Goal: Task Accomplishment & Management: Use online tool/utility

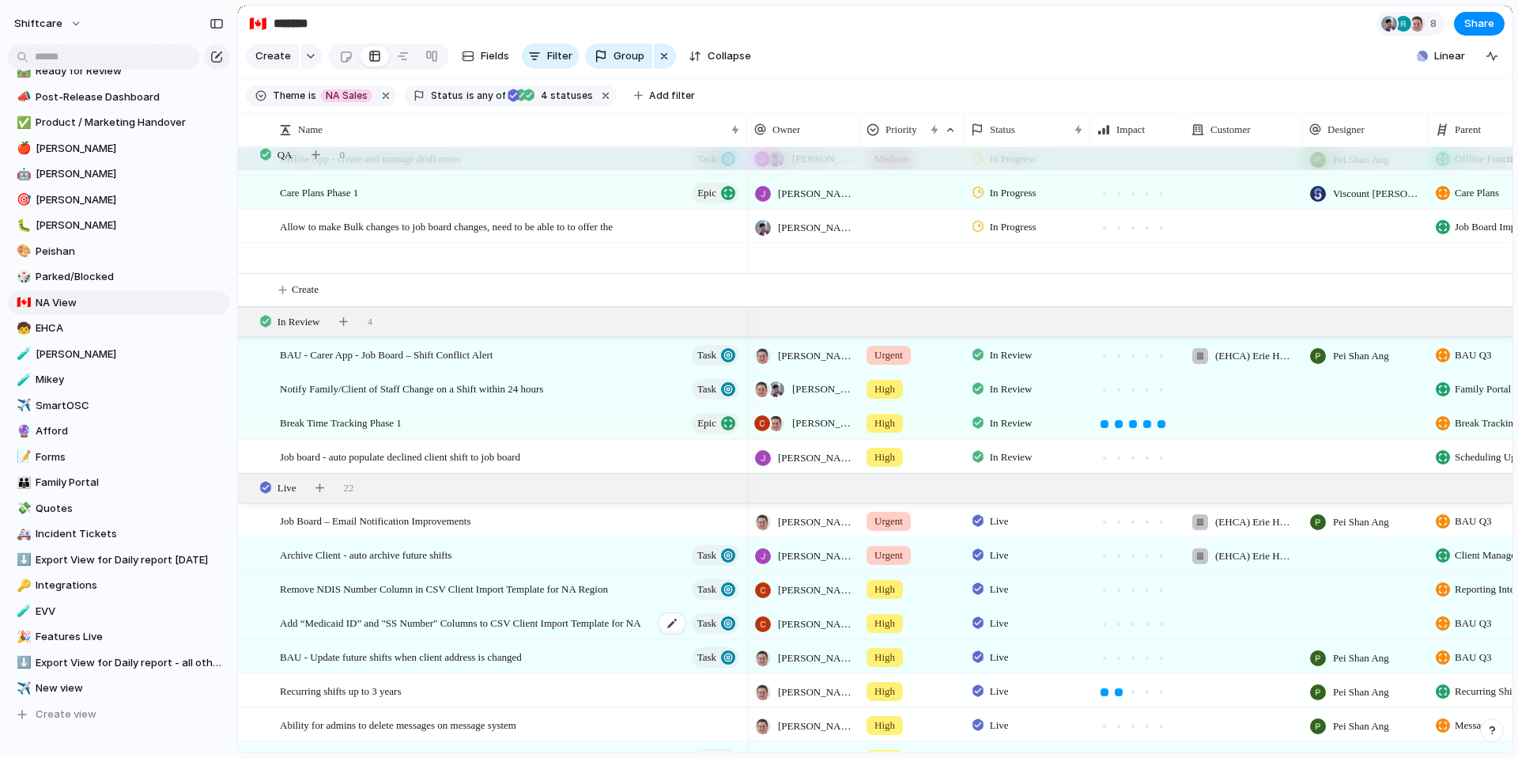
scroll to position [752, 0]
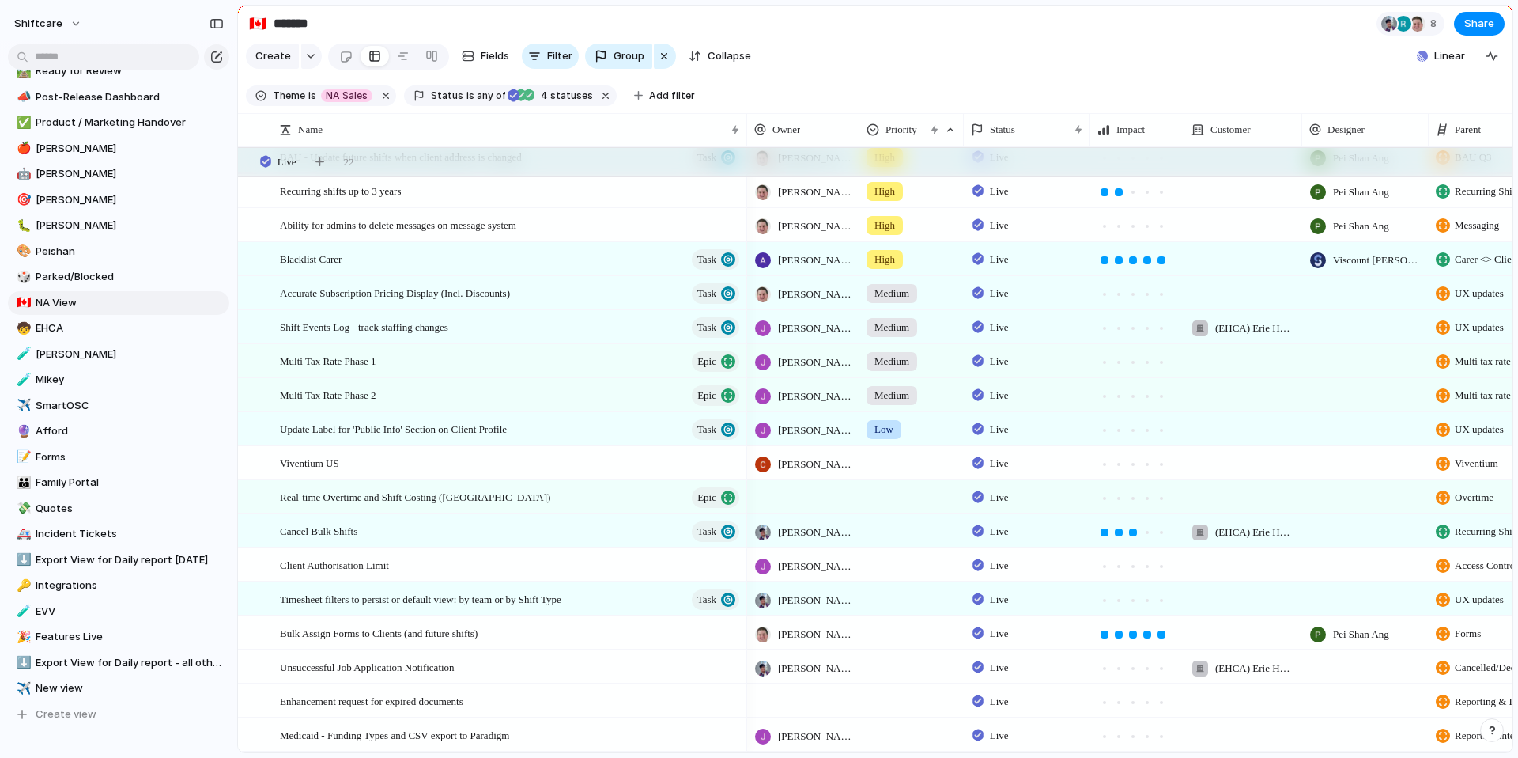
click at [142, 17] on div "shiftcare" at bounding box center [118, 20] width 237 height 41
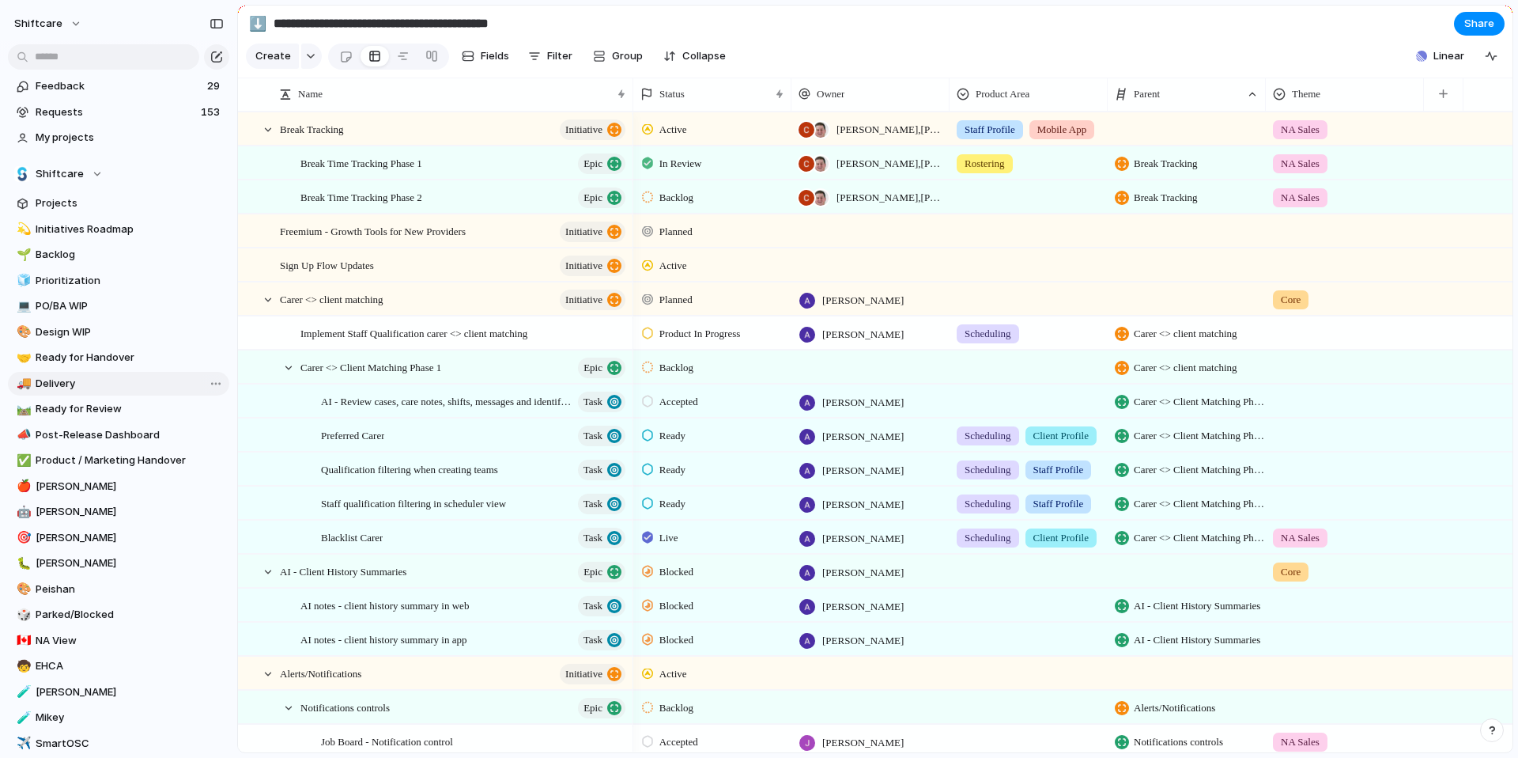
scroll to position [459, 0]
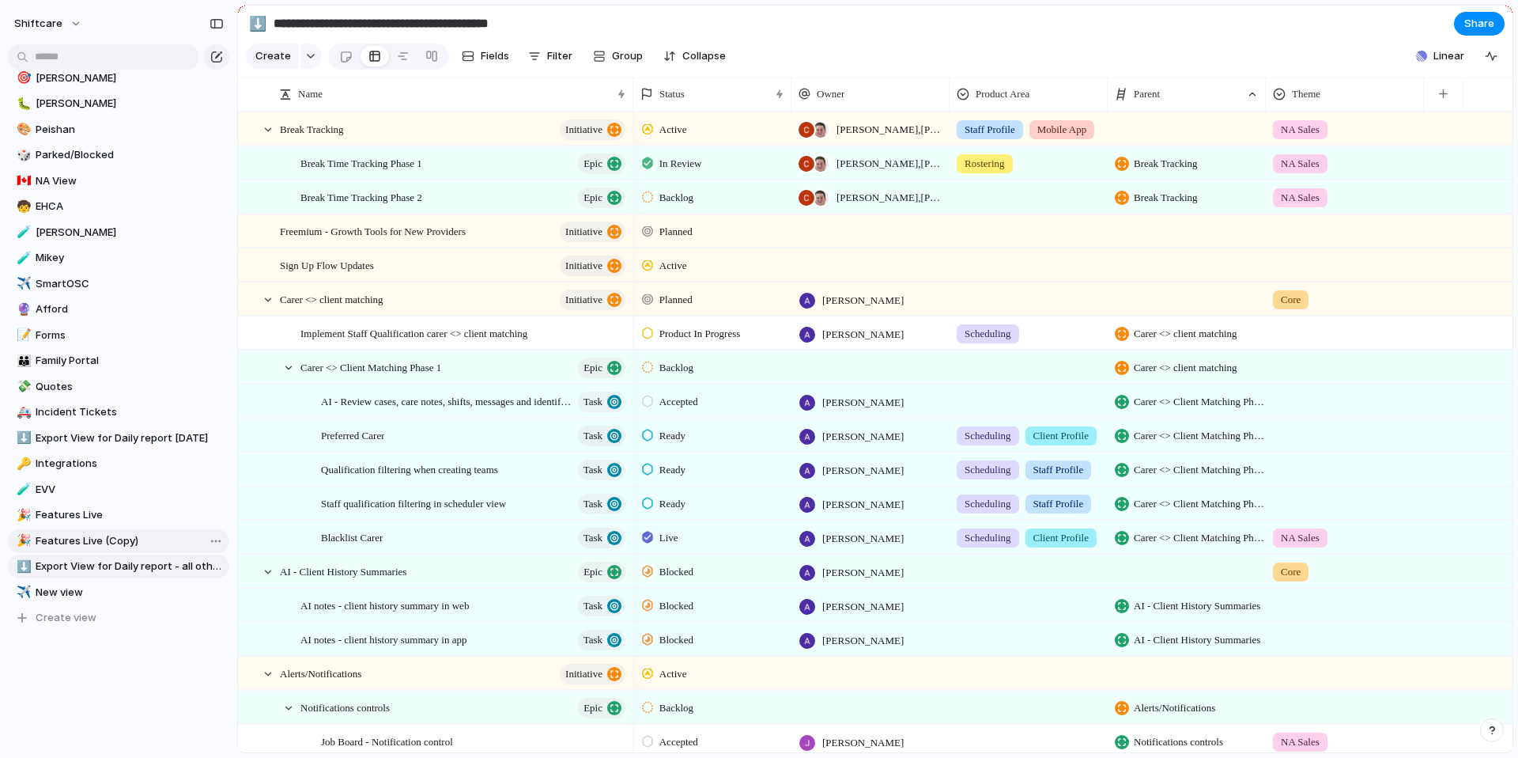
click at [71, 541] on span "Features Live (Copy)" at bounding box center [130, 541] width 188 height 16
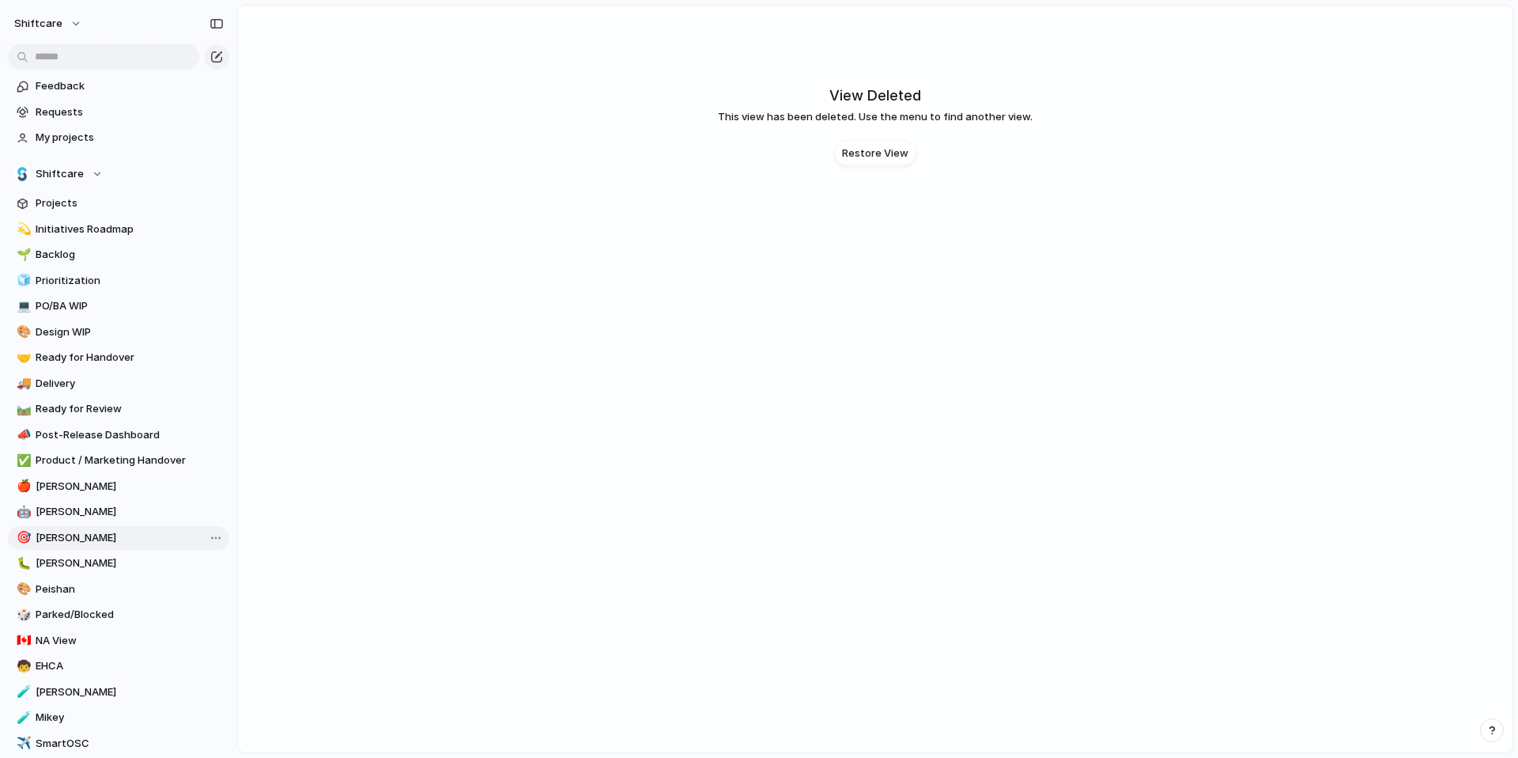
click at [77, 539] on span "[PERSON_NAME]" at bounding box center [130, 538] width 188 height 16
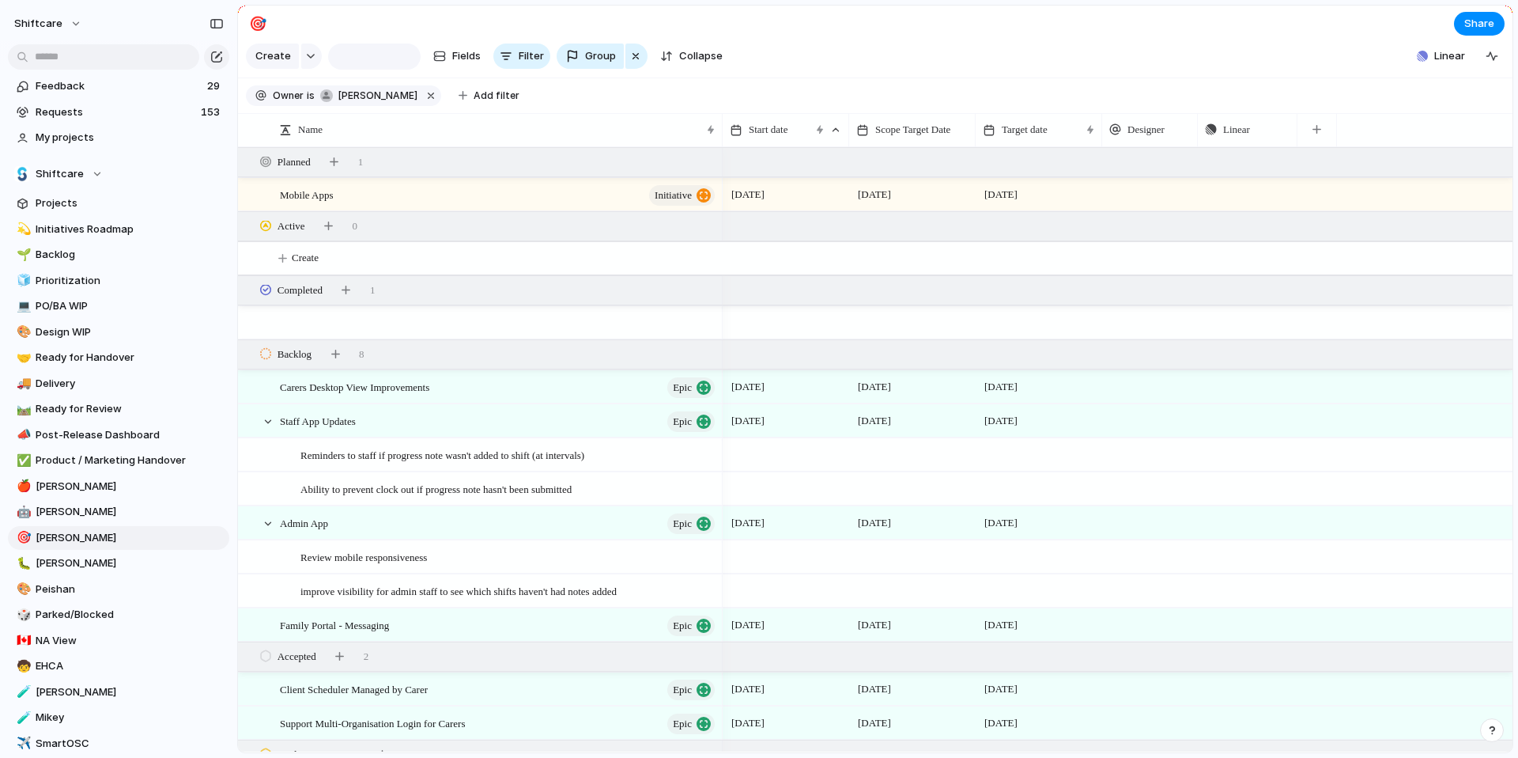
scroll to position [433, 0]
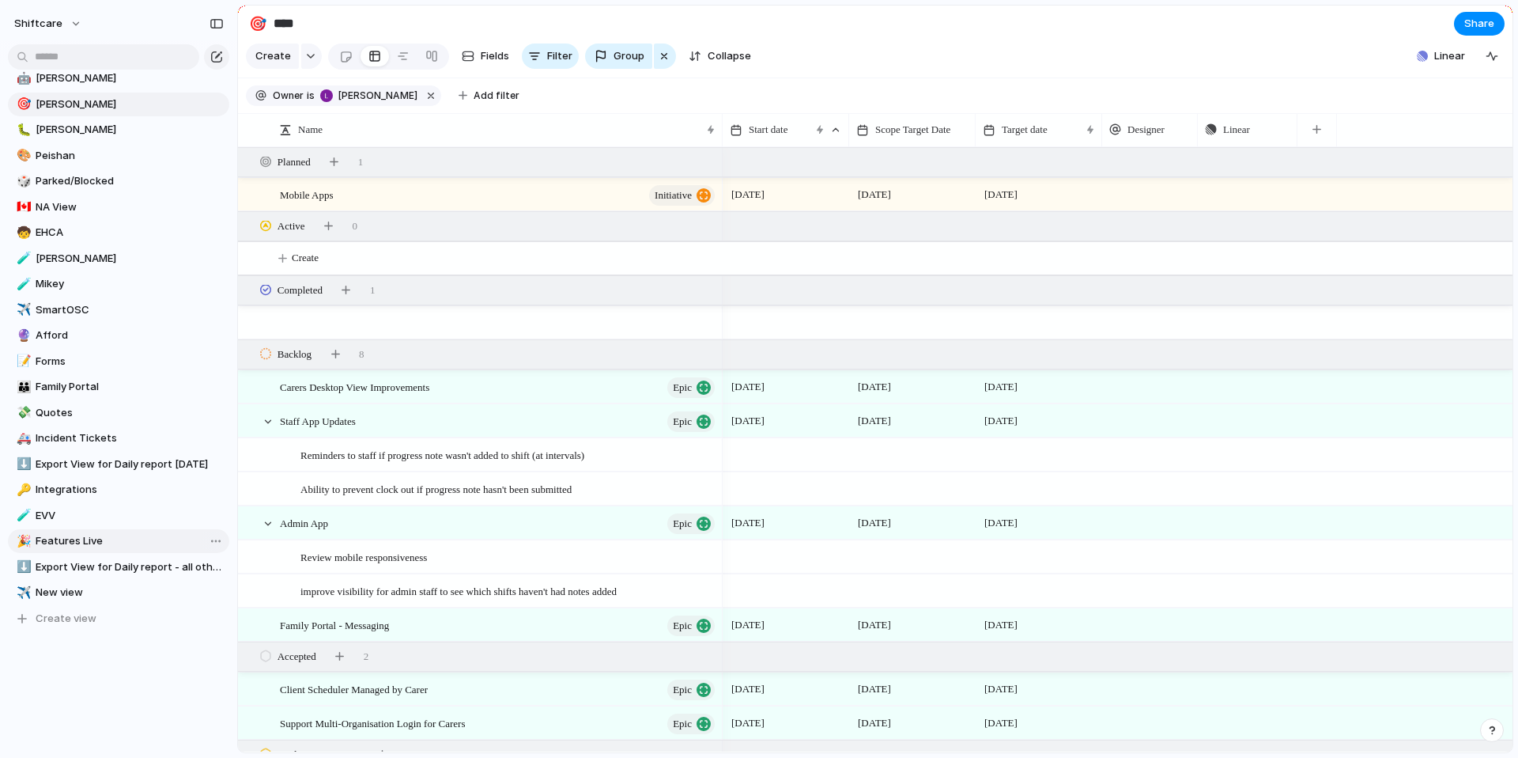
click at [79, 546] on span "Features Live" at bounding box center [130, 541] width 188 height 16
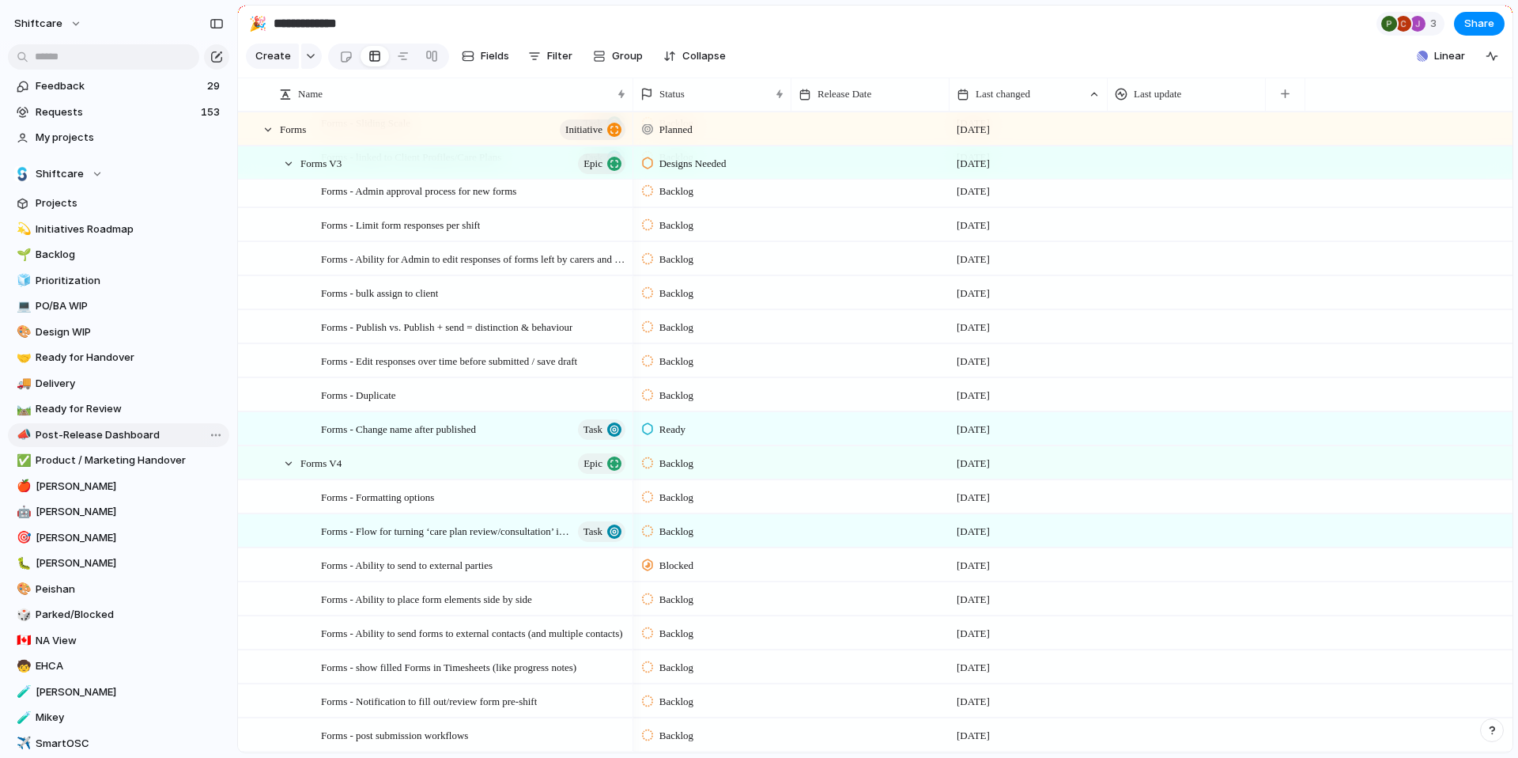
click at [127, 429] on span "Post-Release Dashboard" at bounding box center [130, 435] width 188 height 16
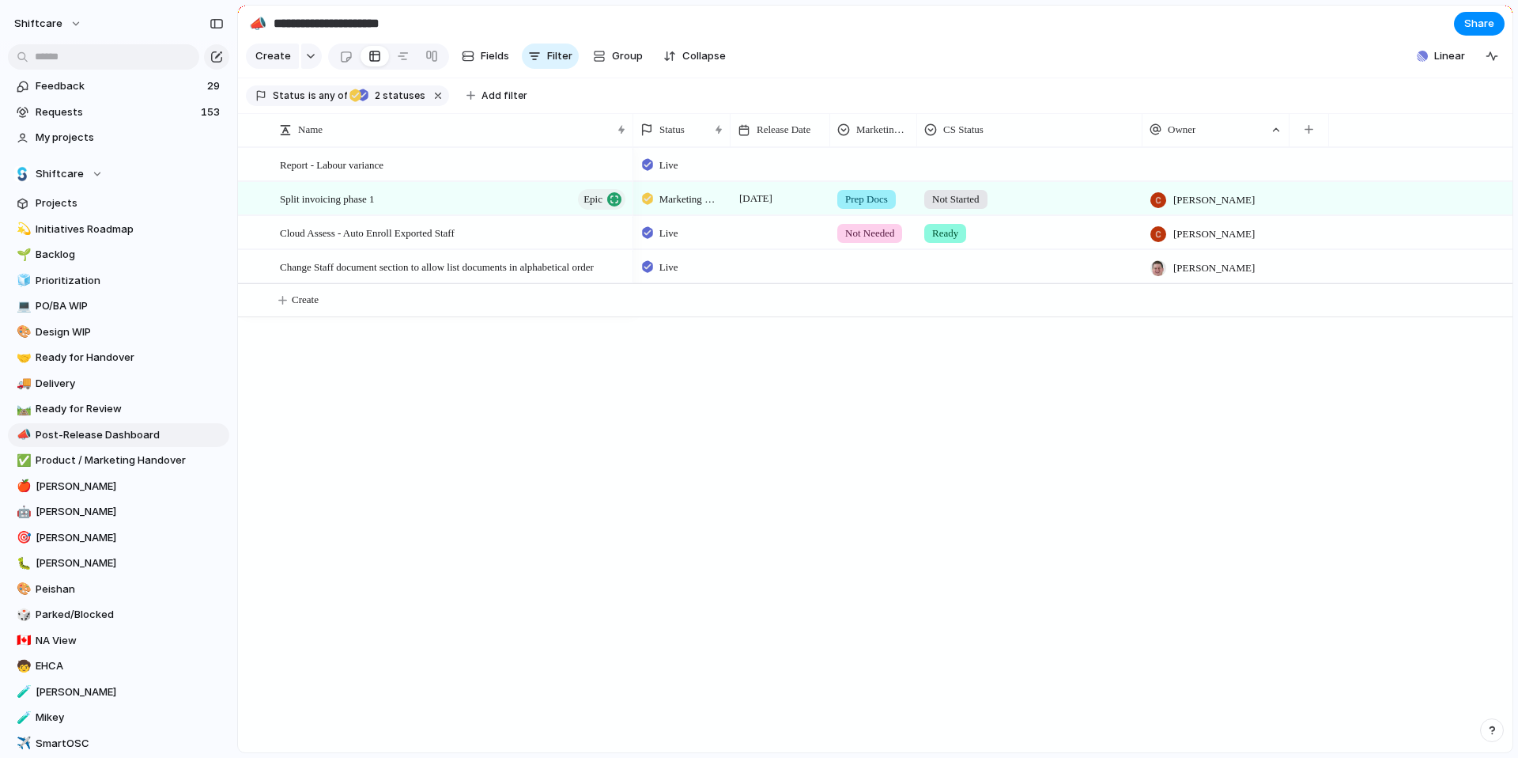
drag, startPoint x: 985, startPoint y: 145, endPoint x: 1141, endPoint y: 135, distance: 156.1
click at [1141, 135] on div at bounding box center [1142, 129] width 8 height 33
click at [125, 455] on span "Product / Marketing Handover" at bounding box center [130, 460] width 188 height 16
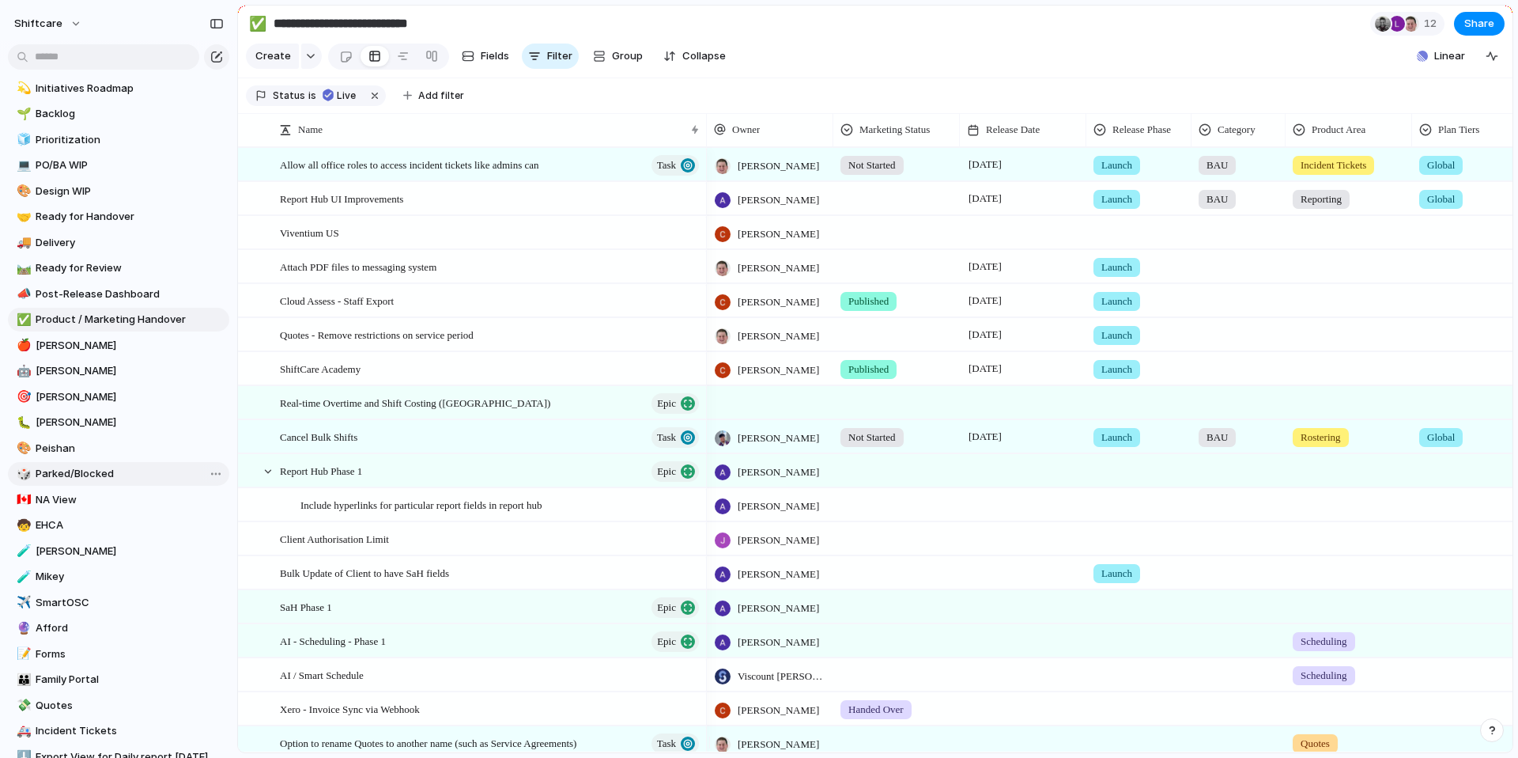
click at [89, 475] on span "Parked/Blocked" at bounding box center [130, 474] width 188 height 16
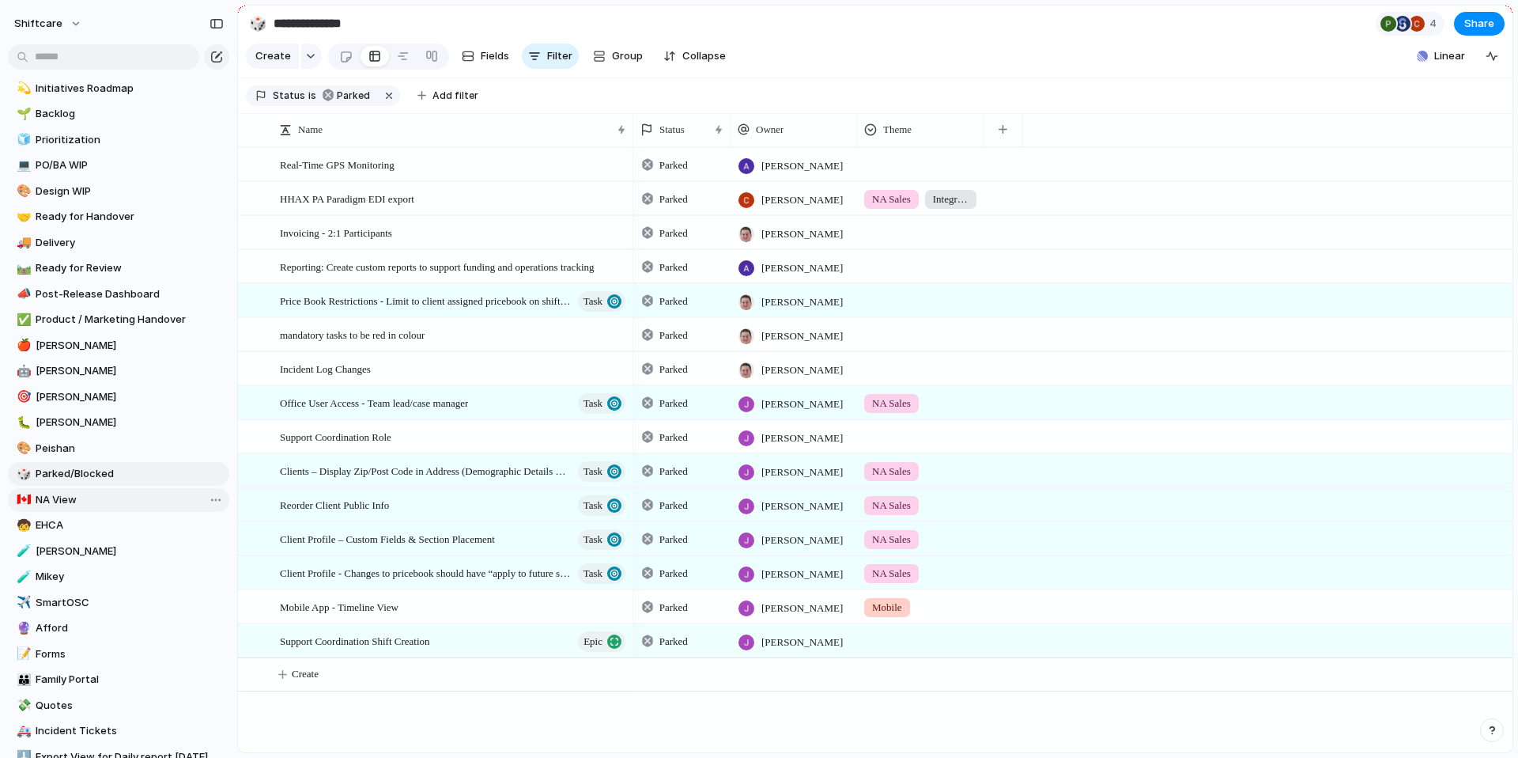
click at [66, 503] on span "NA View" at bounding box center [130, 500] width 188 height 16
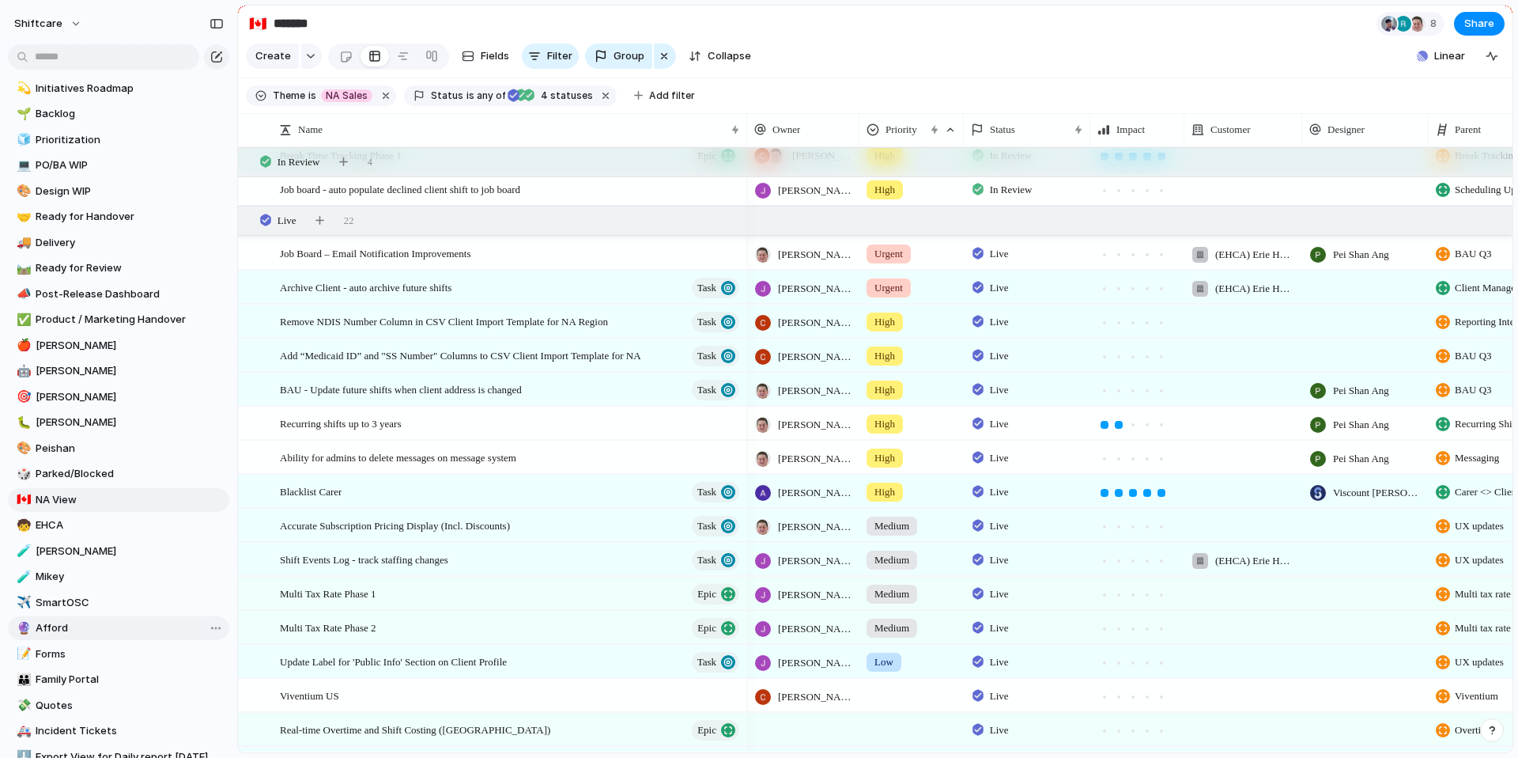
click at [99, 625] on span "Afford" at bounding box center [130, 628] width 188 height 16
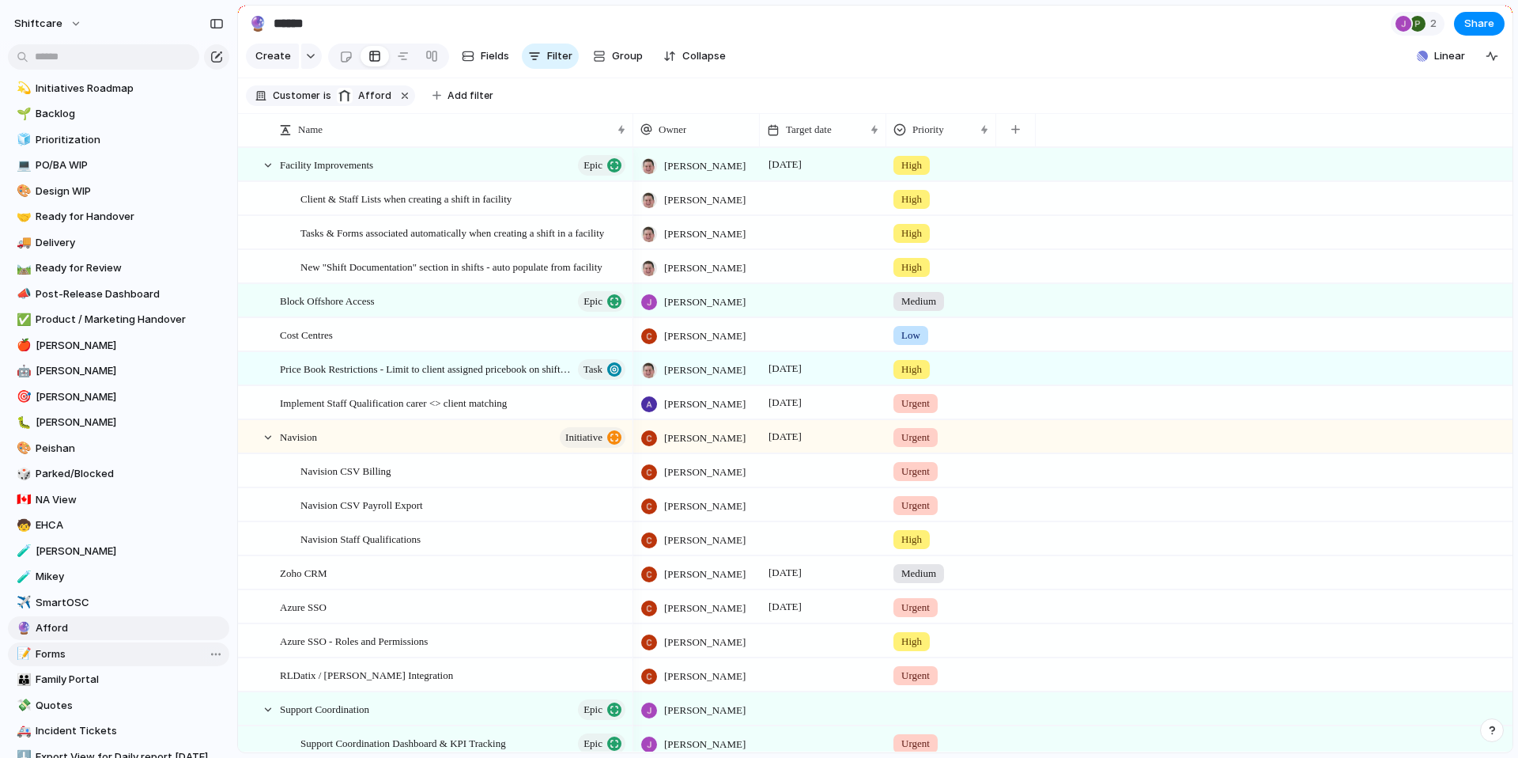
click at [91, 657] on span "Forms" at bounding box center [130, 654] width 188 height 16
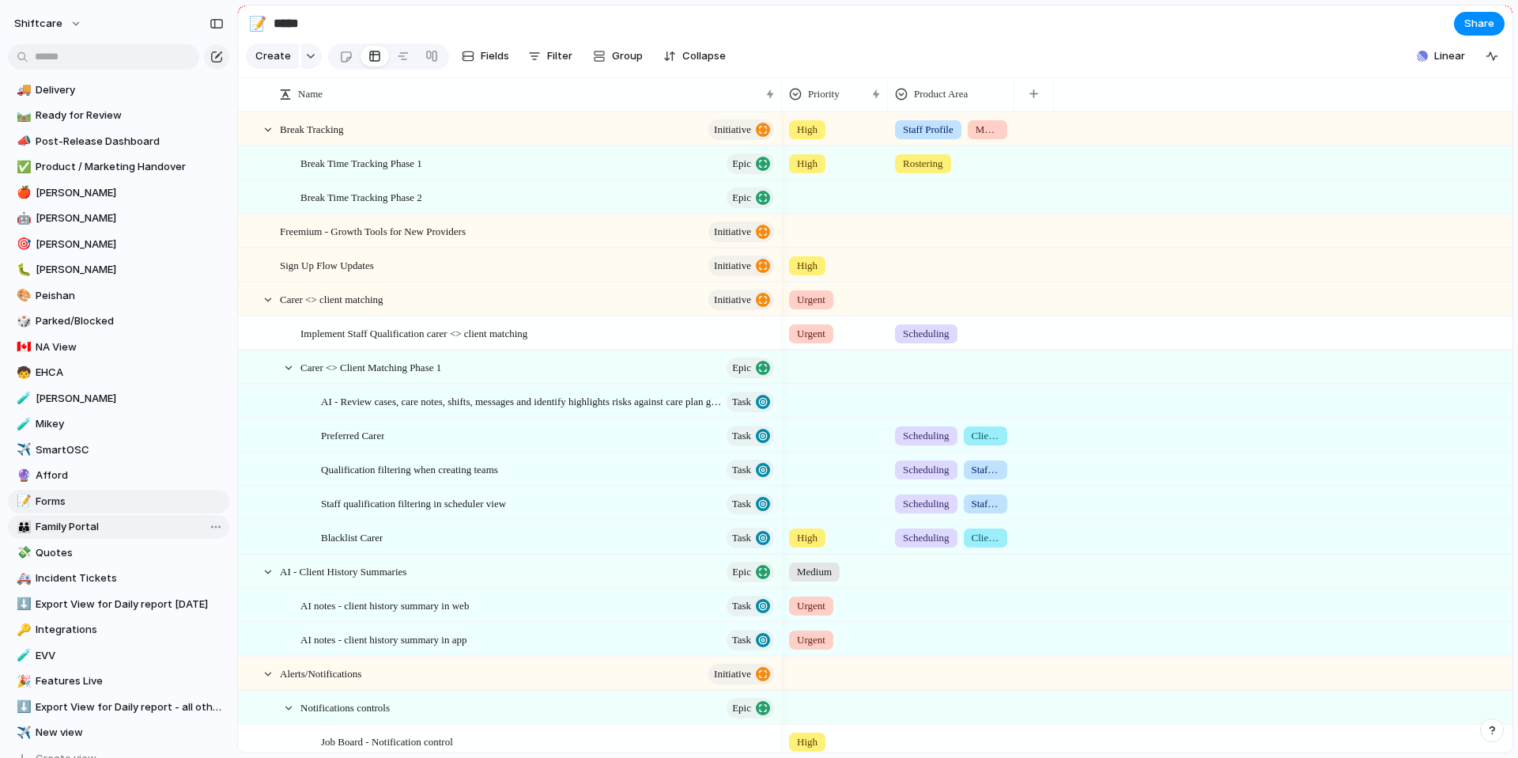
click at [83, 524] on span "Family Portal" at bounding box center [130, 527] width 188 height 16
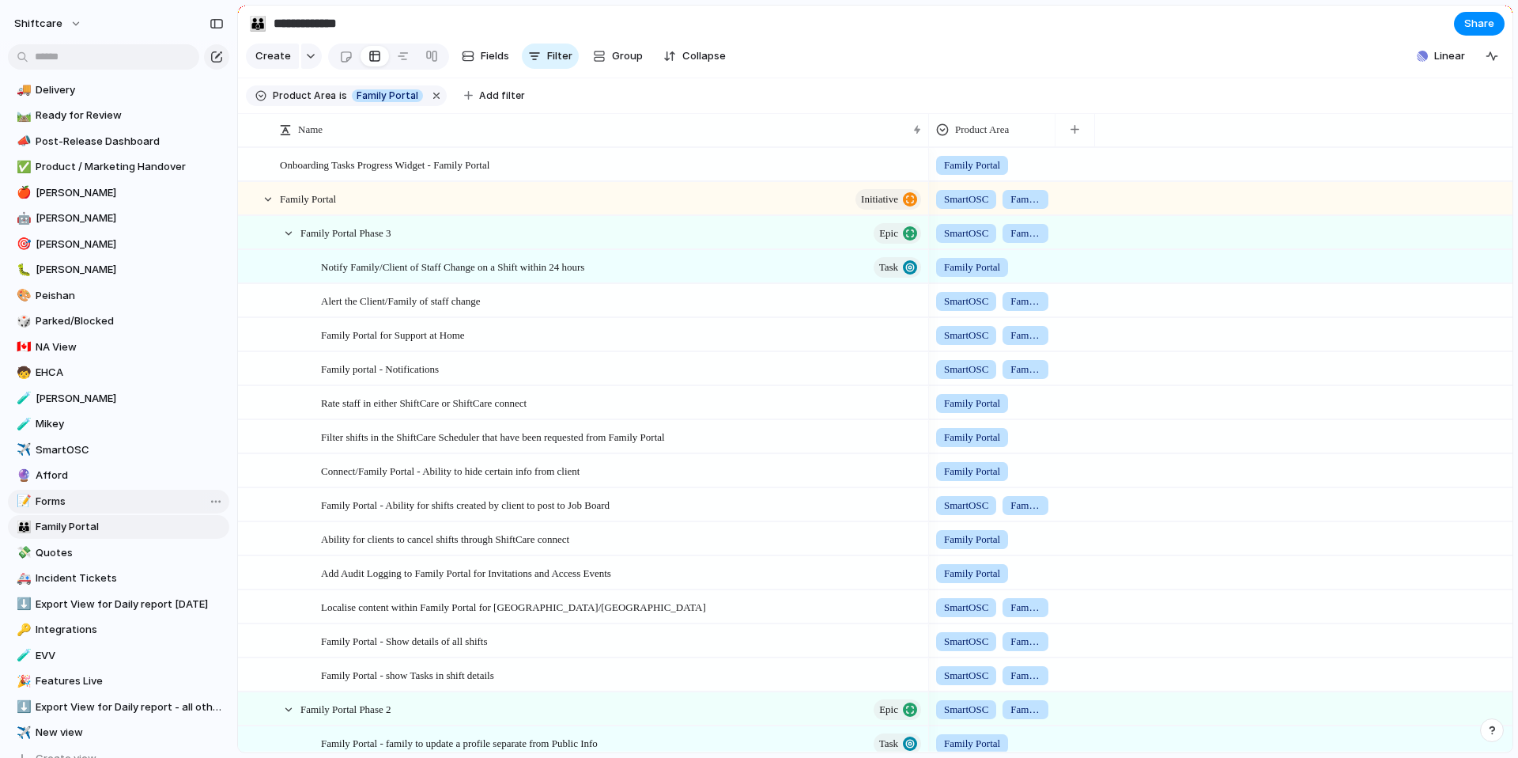
click at [80, 494] on span "Forms" at bounding box center [130, 501] width 188 height 16
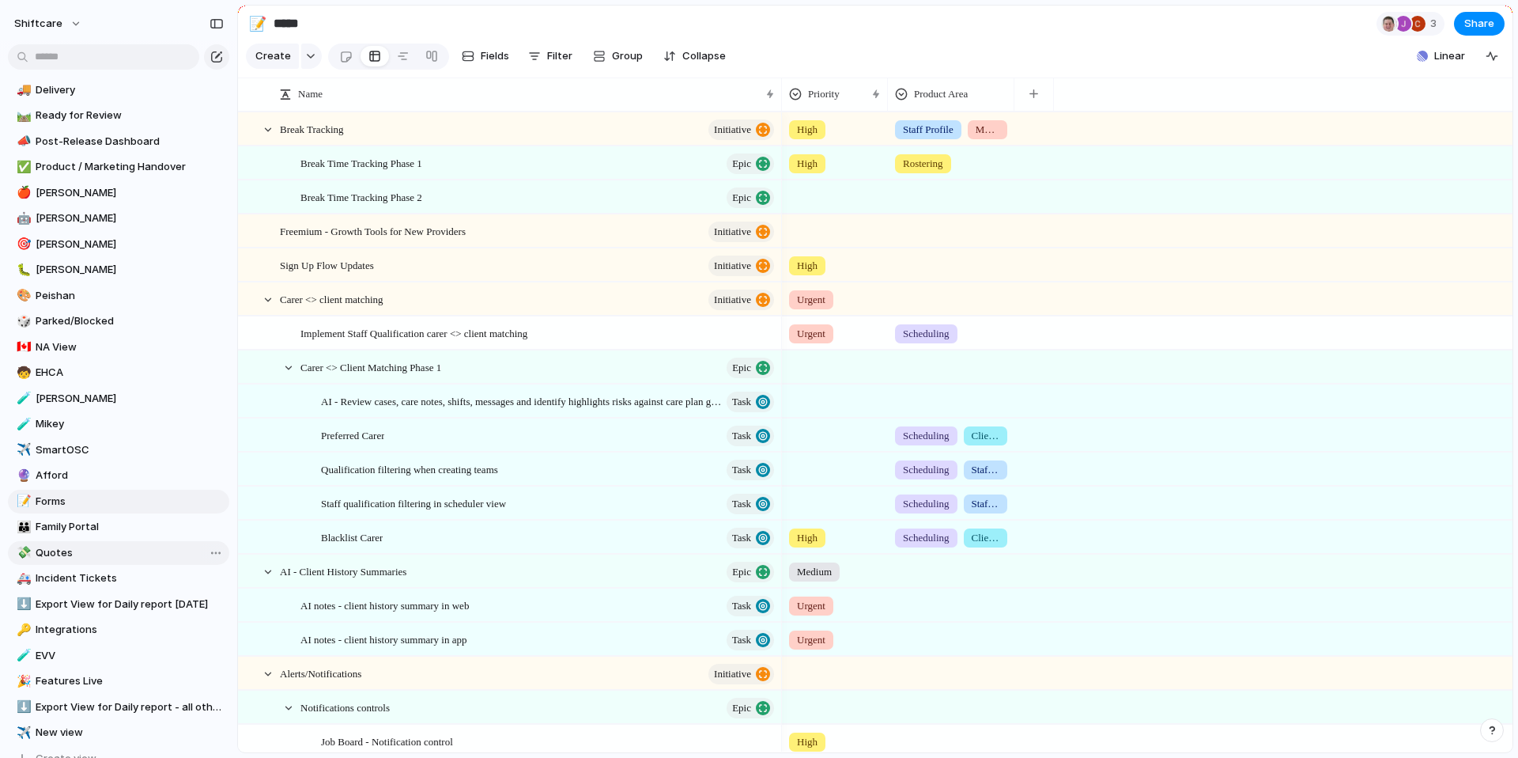
click at [81, 558] on span "Quotes" at bounding box center [130, 553] width 188 height 16
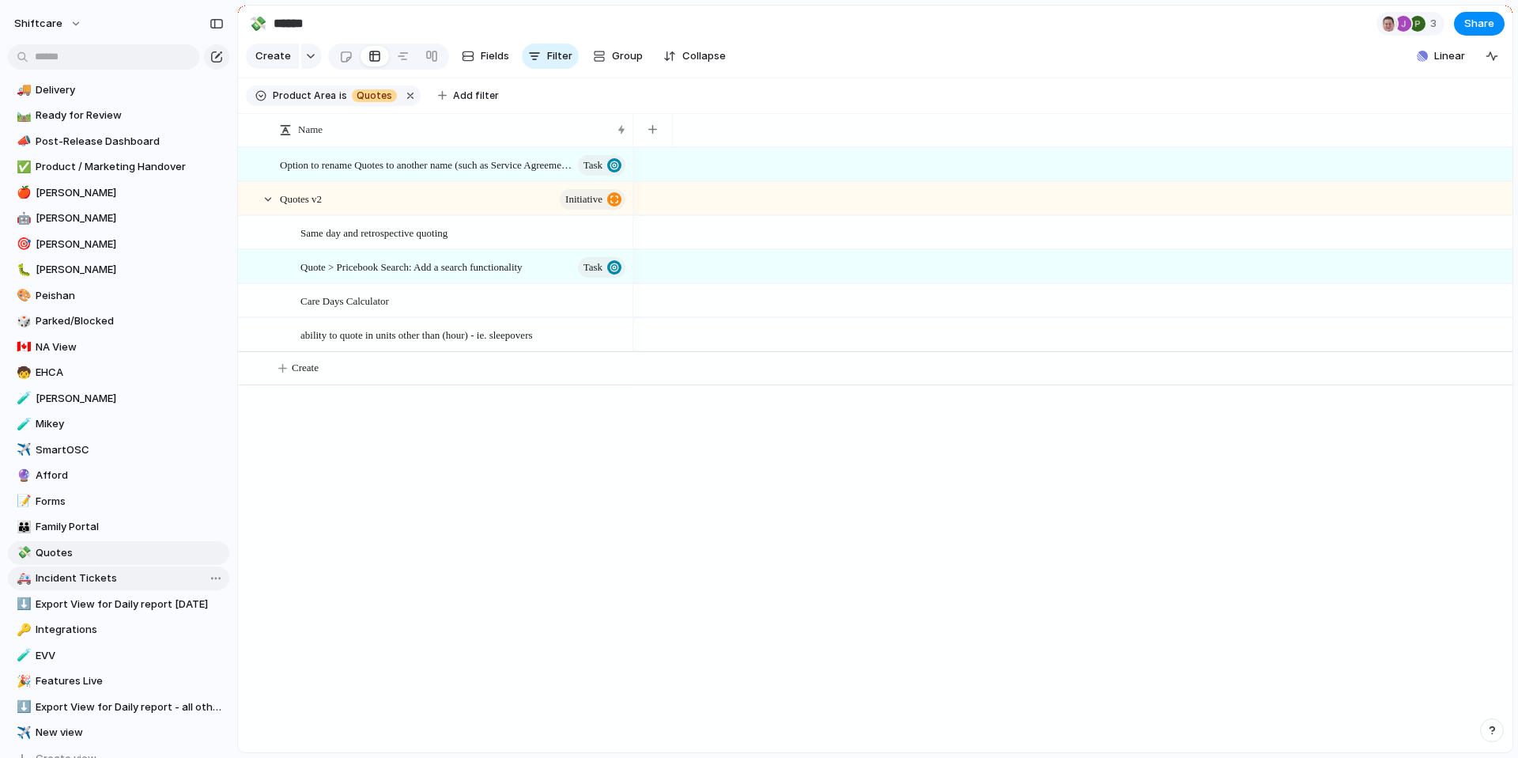
click at [88, 581] on span "Incident Tickets" at bounding box center [130, 578] width 188 height 16
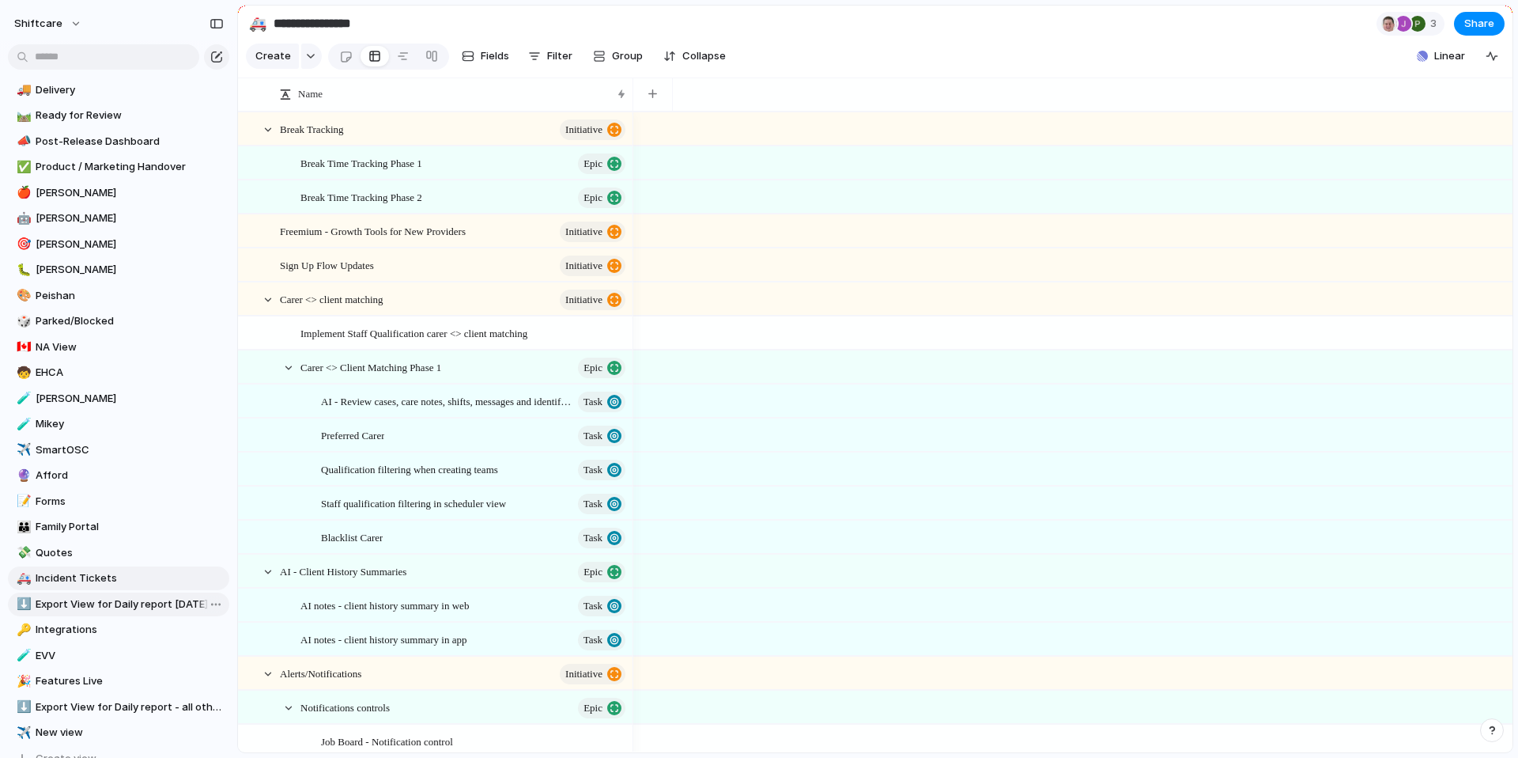
click at [90, 606] on span "Export View for Daily report [DATE]" at bounding box center [130, 604] width 188 height 16
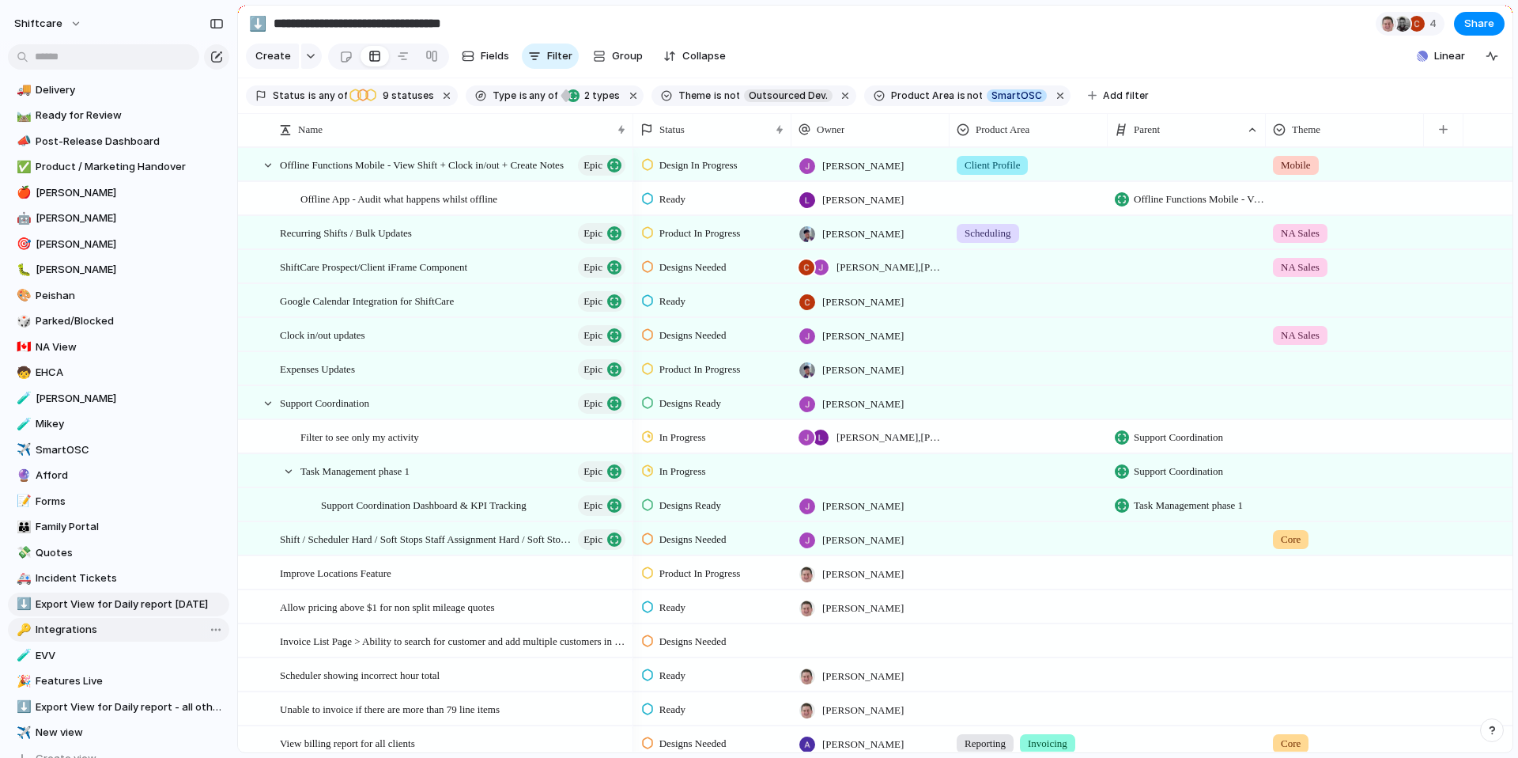
click at [82, 637] on link "🔑 Integrations" at bounding box center [118, 630] width 221 height 24
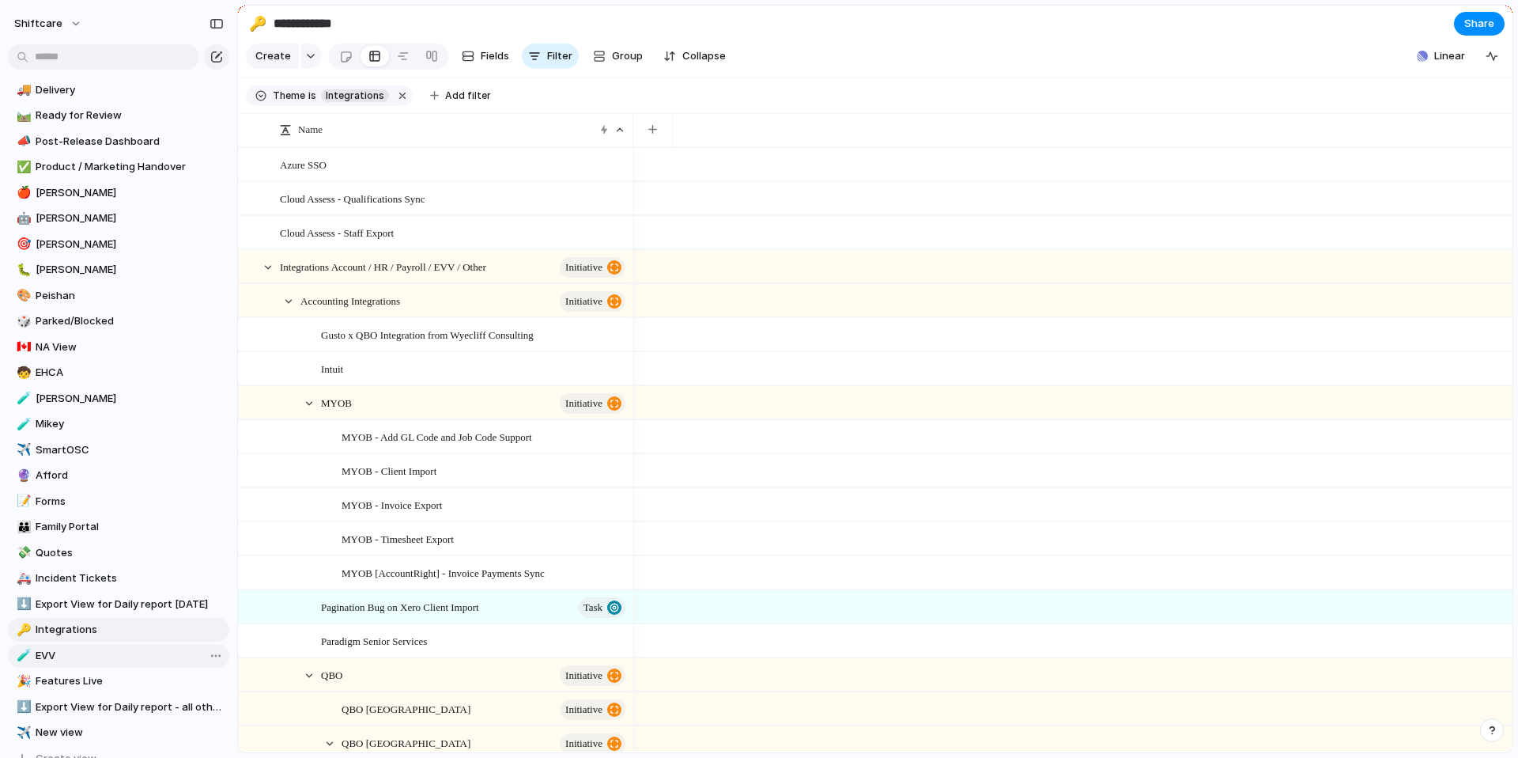
click at [83, 656] on span "EVV" at bounding box center [130, 656] width 188 height 16
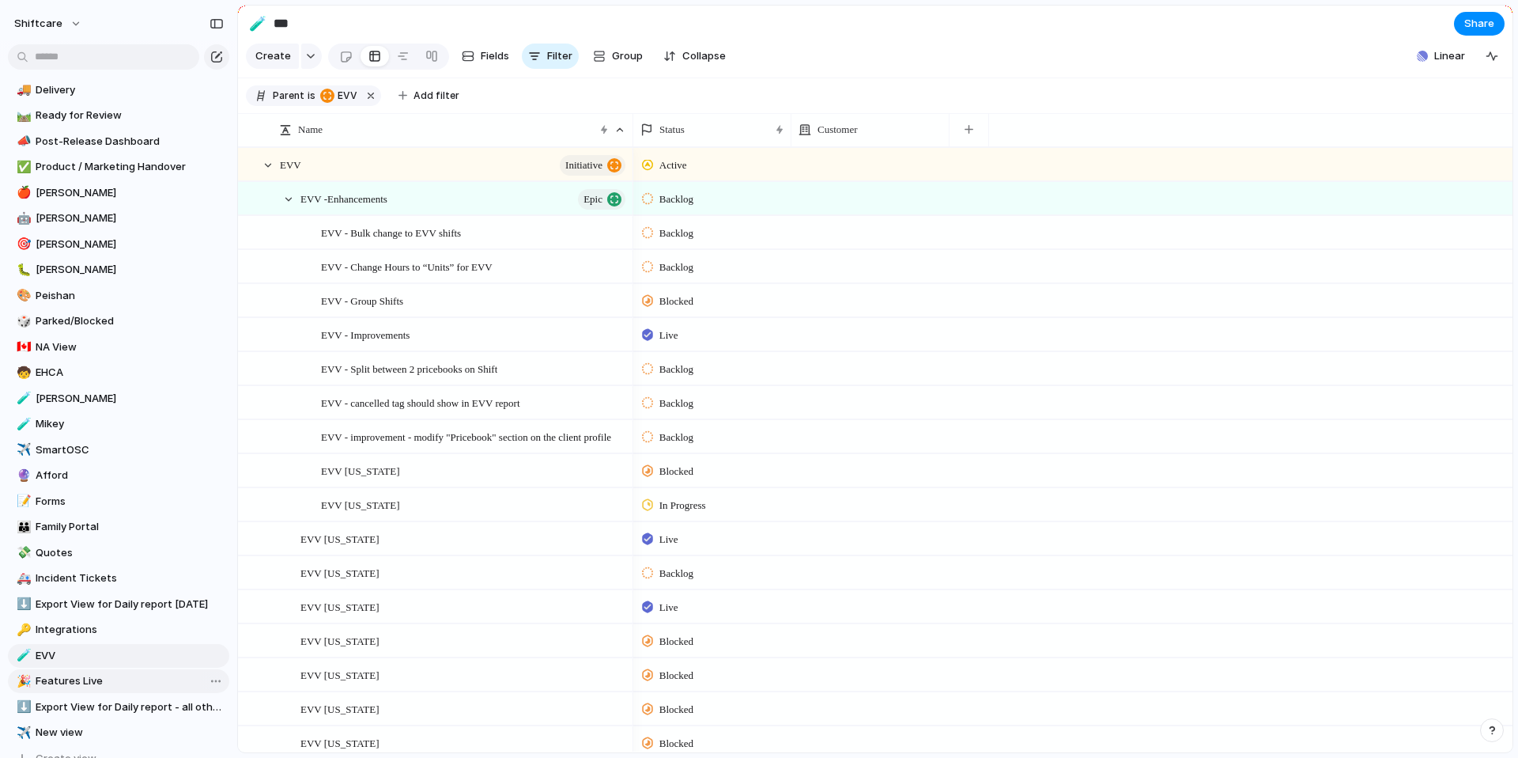
click at [83, 688] on link "🎉 Features Live" at bounding box center [118, 681] width 221 height 24
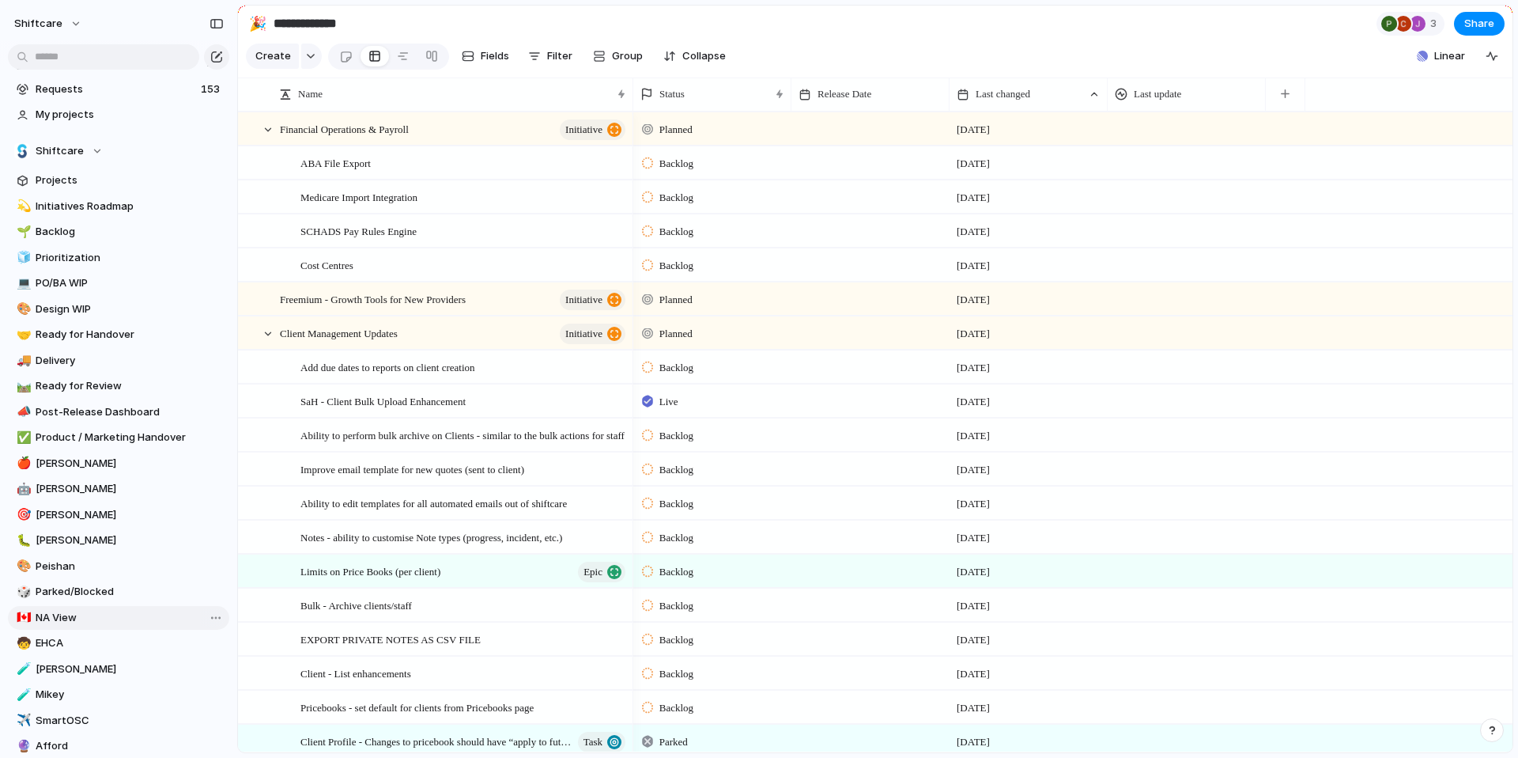
click at [71, 615] on span "NA View" at bounding box center [130, 618] width 188 height 16
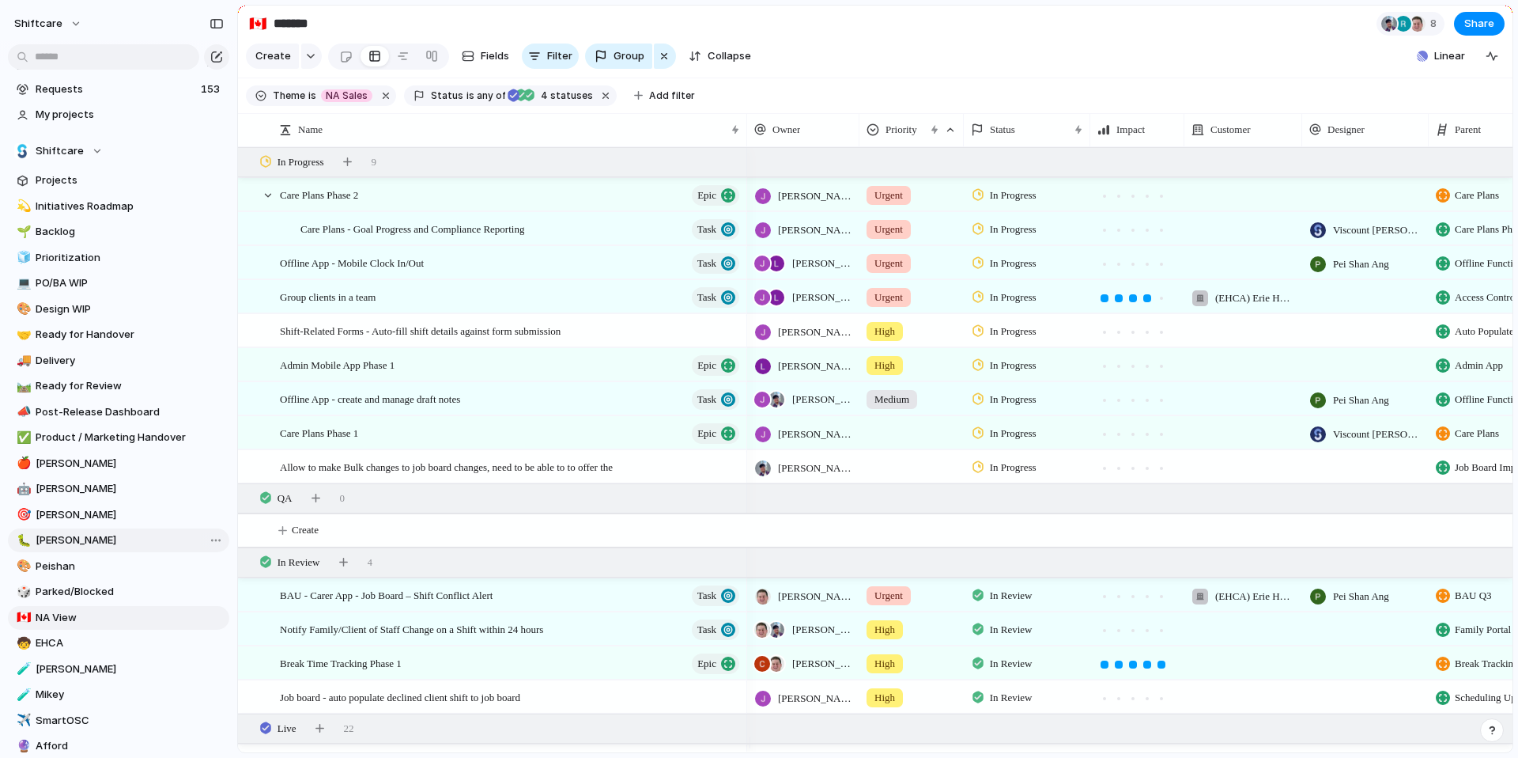
click at [90, 537] on span "[PERSON_NAME]" at bounding box center [130, 540] width 188 height 16
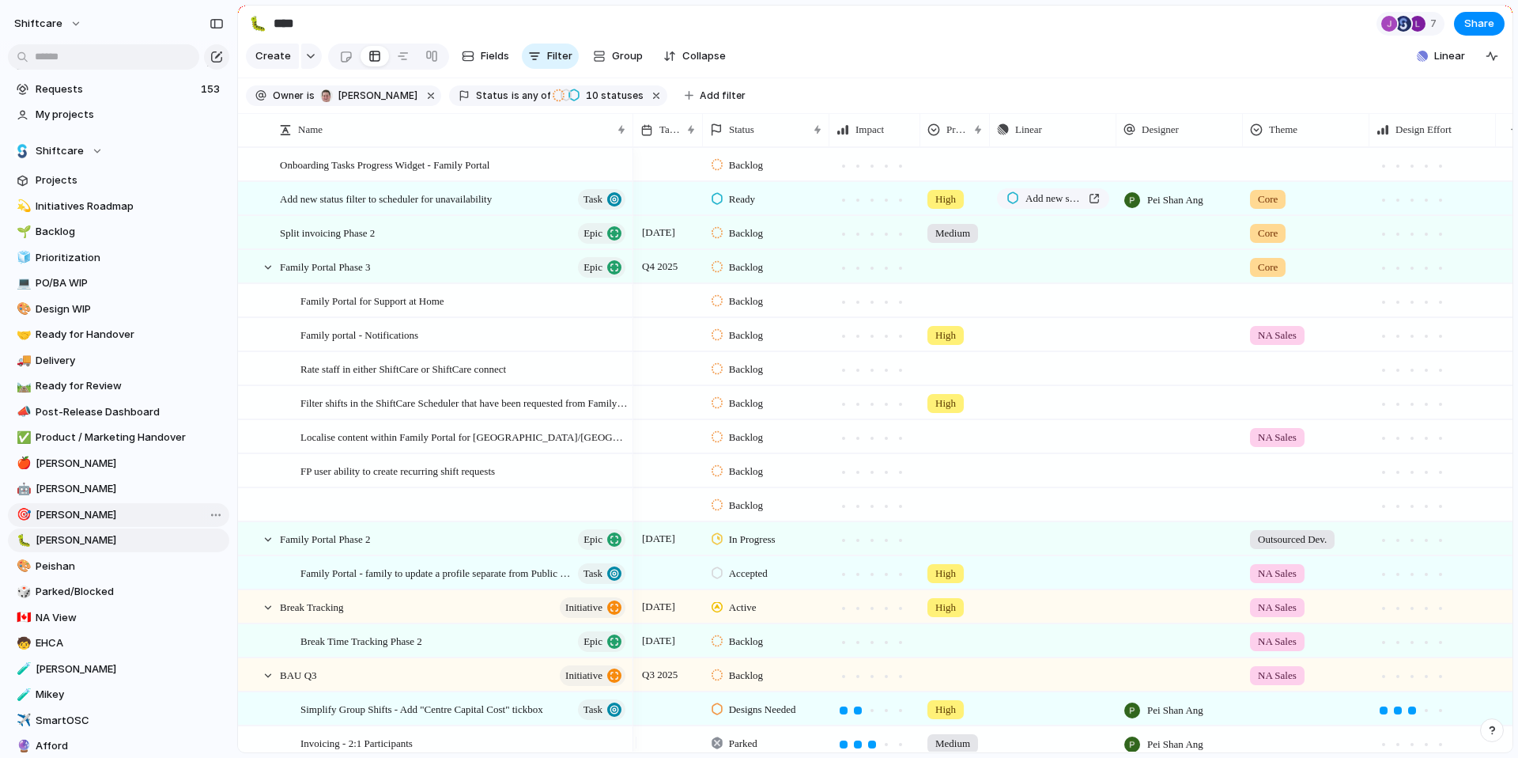
click at [94, 516] on span "[PERSON_NAME]" at bounding box center [130, 515] width 188 height 16
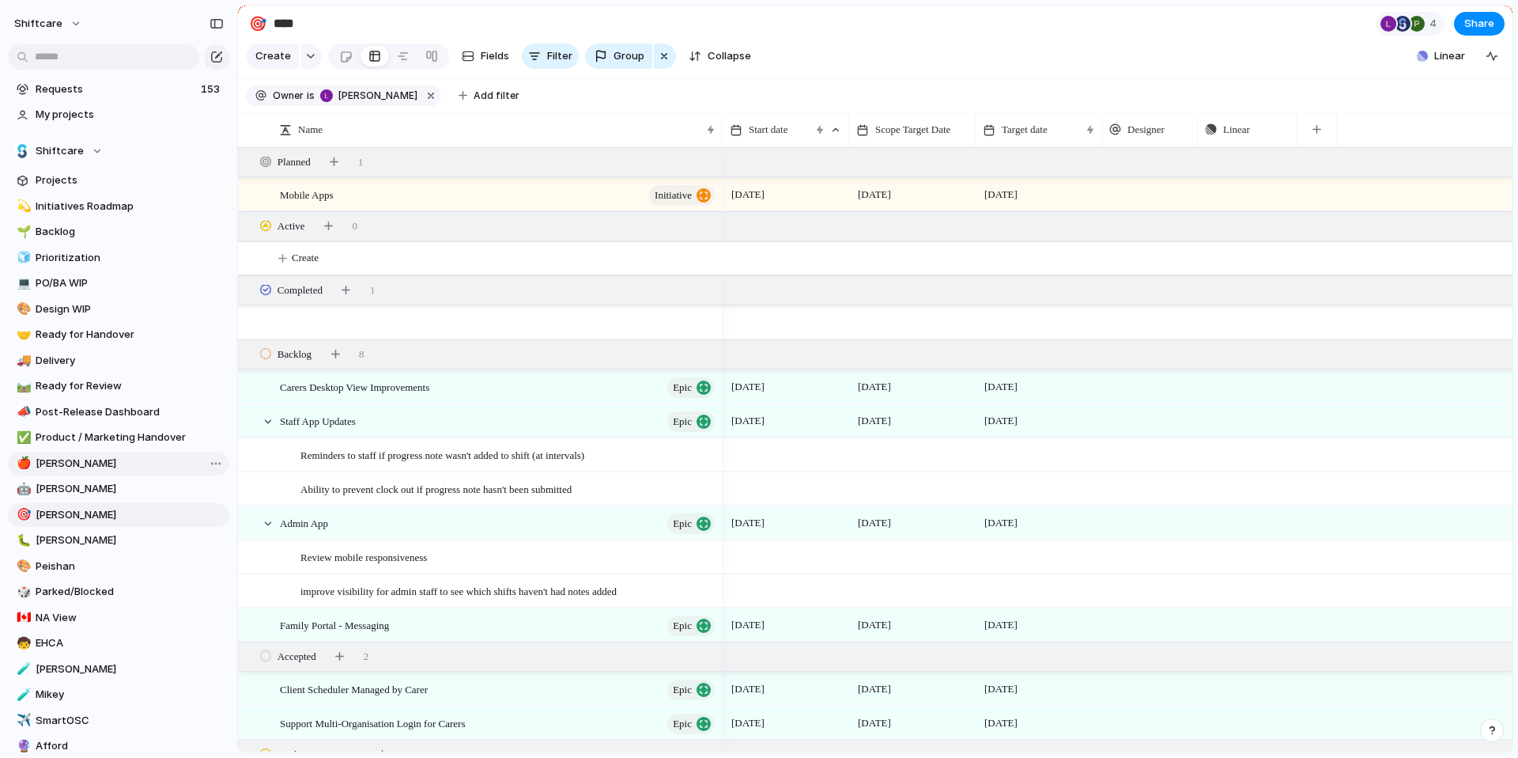
click at [105, 467] on span "[PERSON_NAME]" at bounding box center [130, 464] width 188 height 16
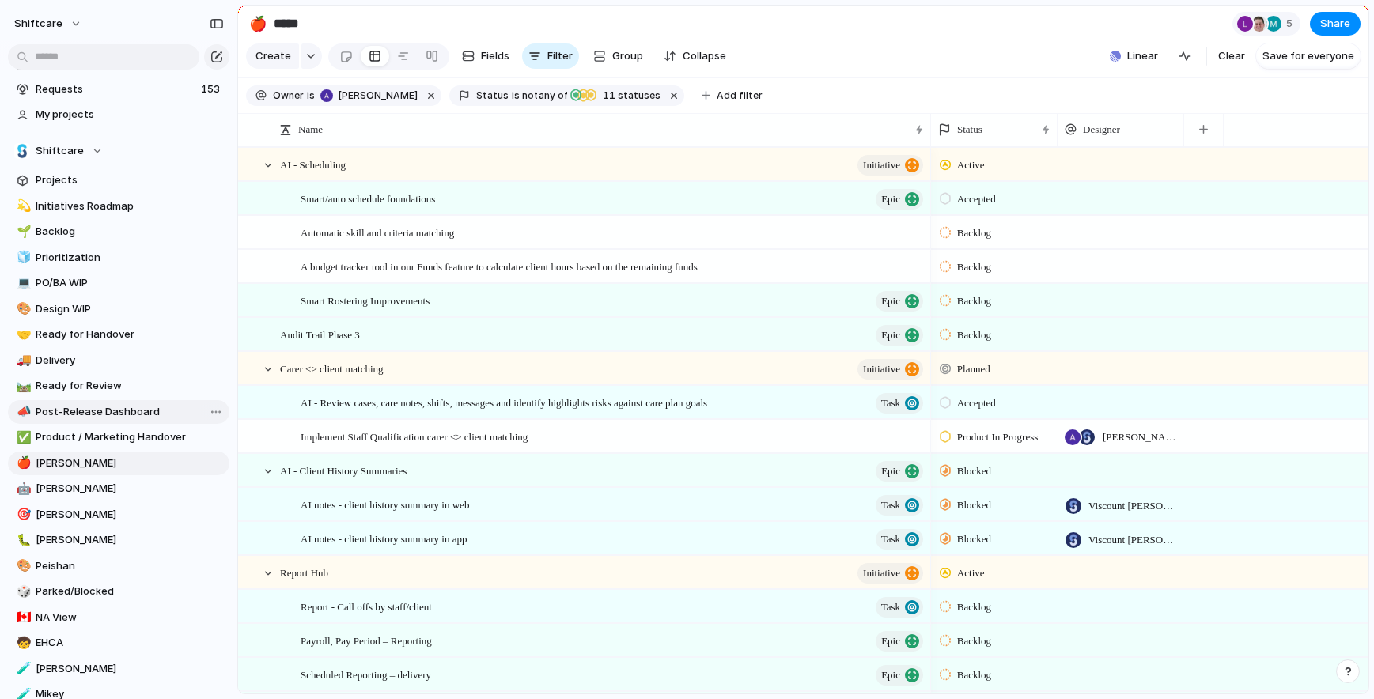
click at [127, 401] on link "📣 Post-Release Dashboard" at bounding box center [118, 412] width 221 height 24
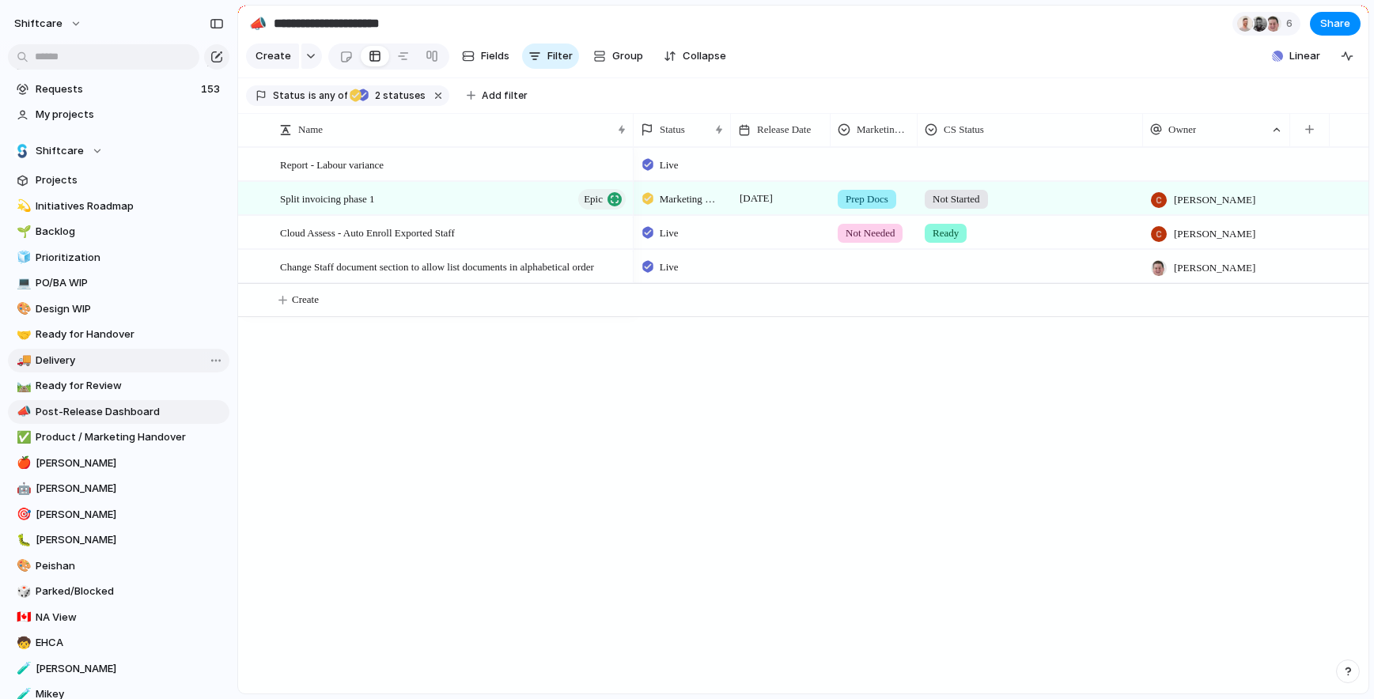
click at [102, 370] on link "🚚 Delivery" at bounding box center [118, 361] width 221 height 24
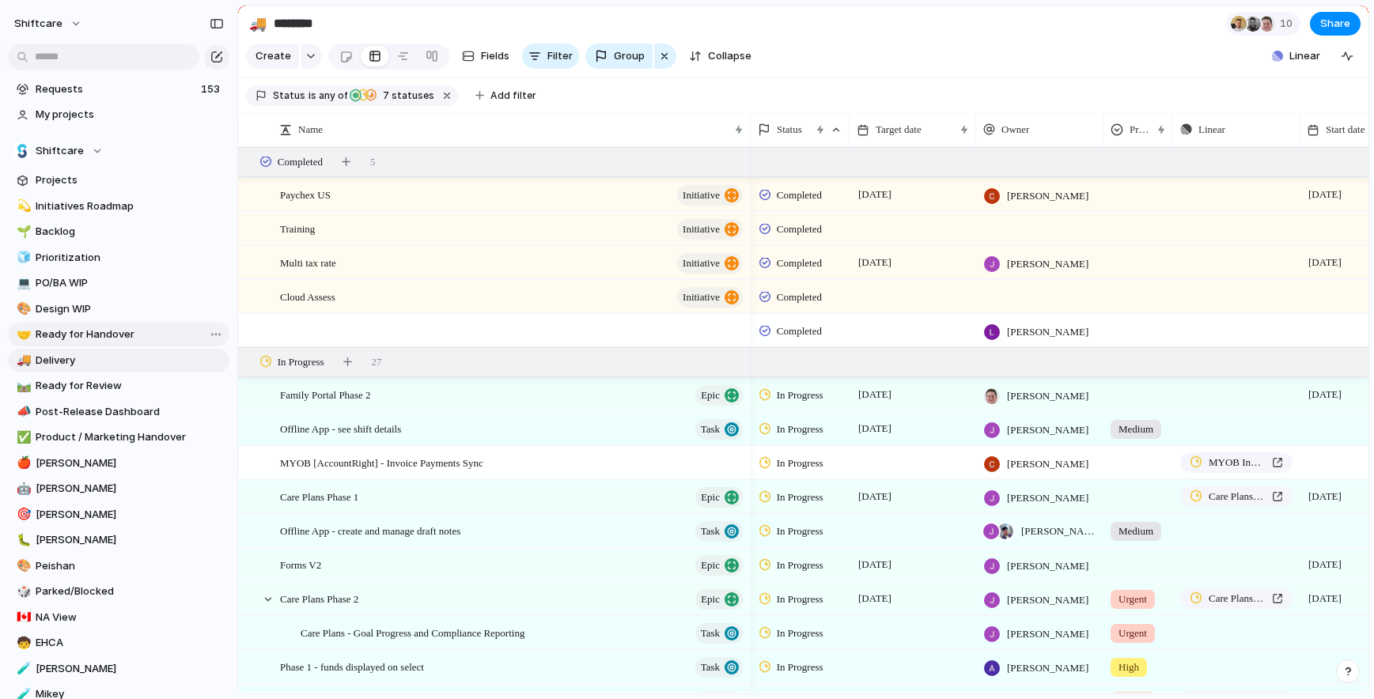
click at [93, 331] on span "Ready for Handover" at bounding box center [130, 335] width 188 height 16
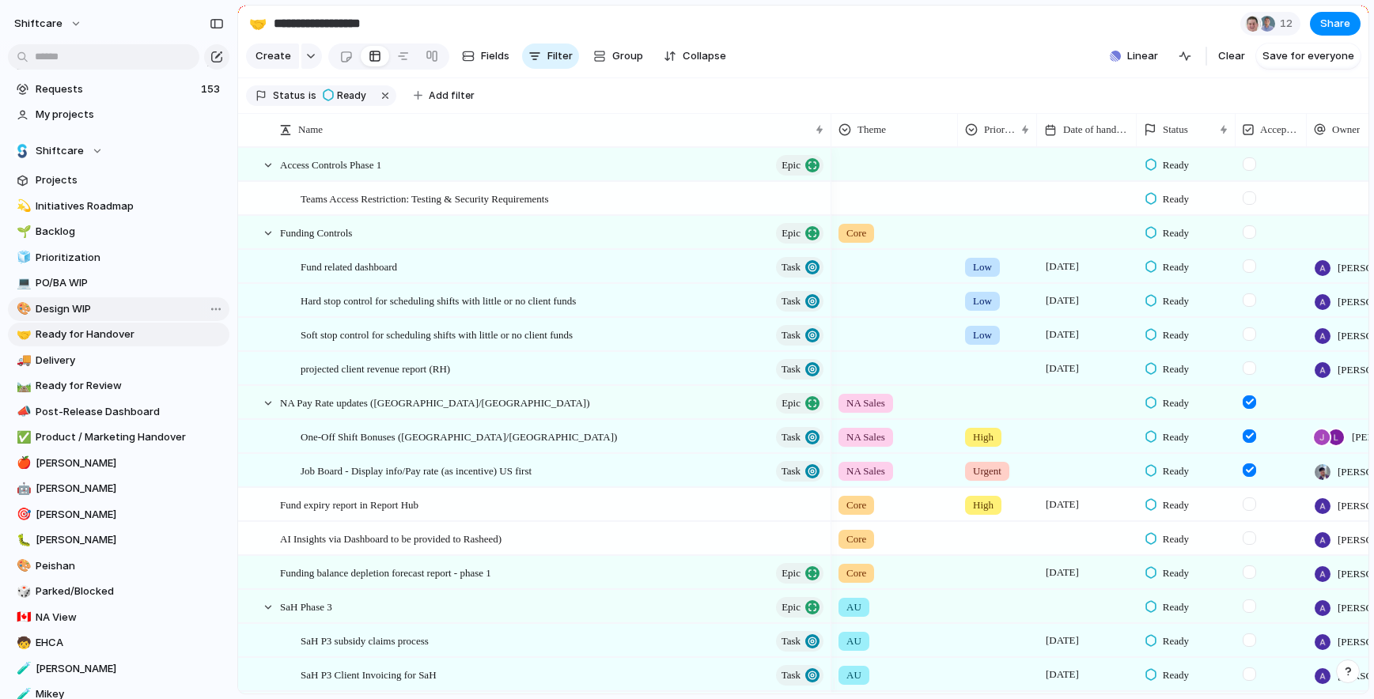
click at [101, 304] on span "Design WIP" at bounding box center [130, 309] width 188 height 16
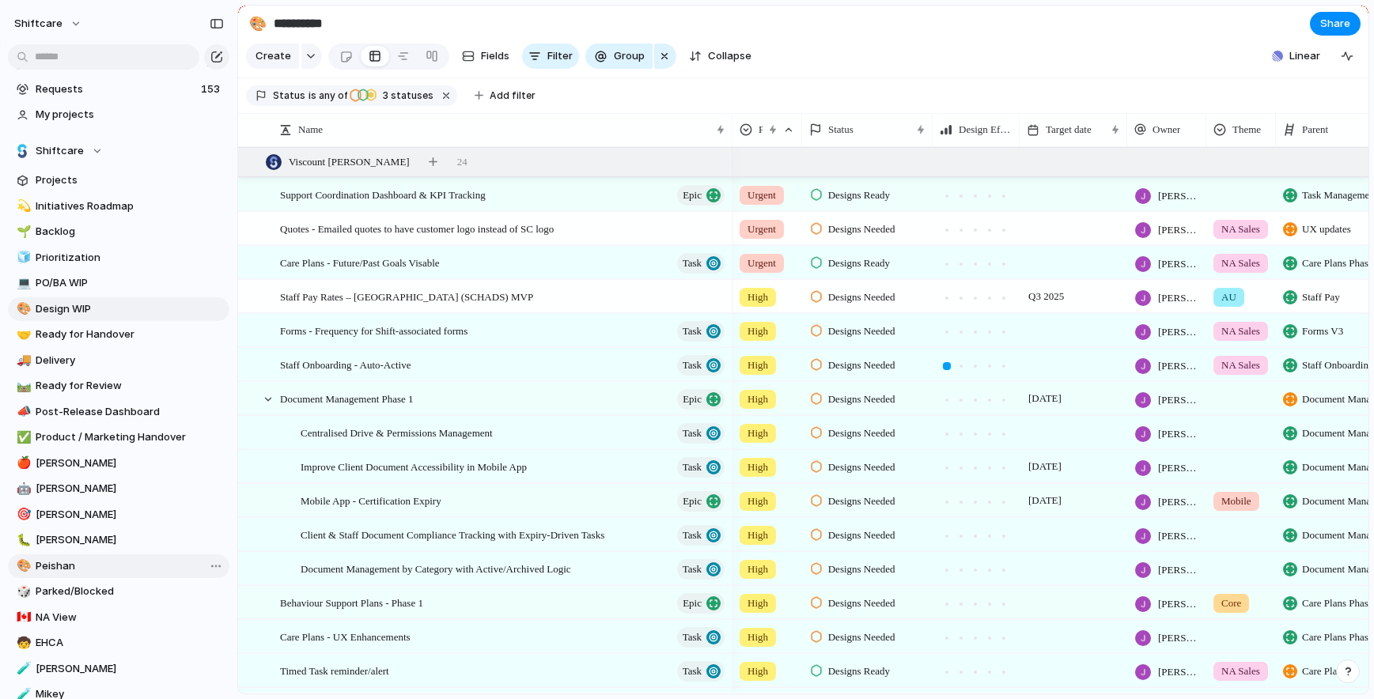
scroll to position [59, 0]
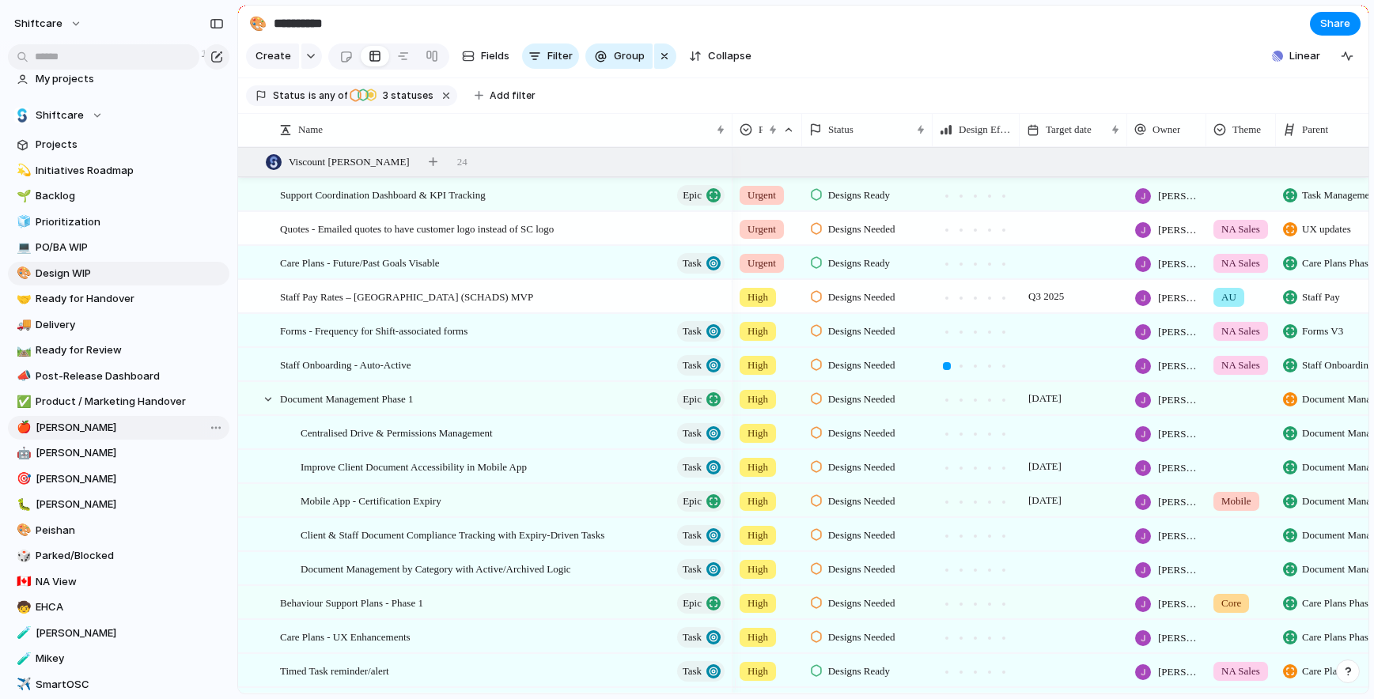
click at [102, 420] on span "[PERSON_NAME]" at bounding box center [130, 428] width 188 height 16
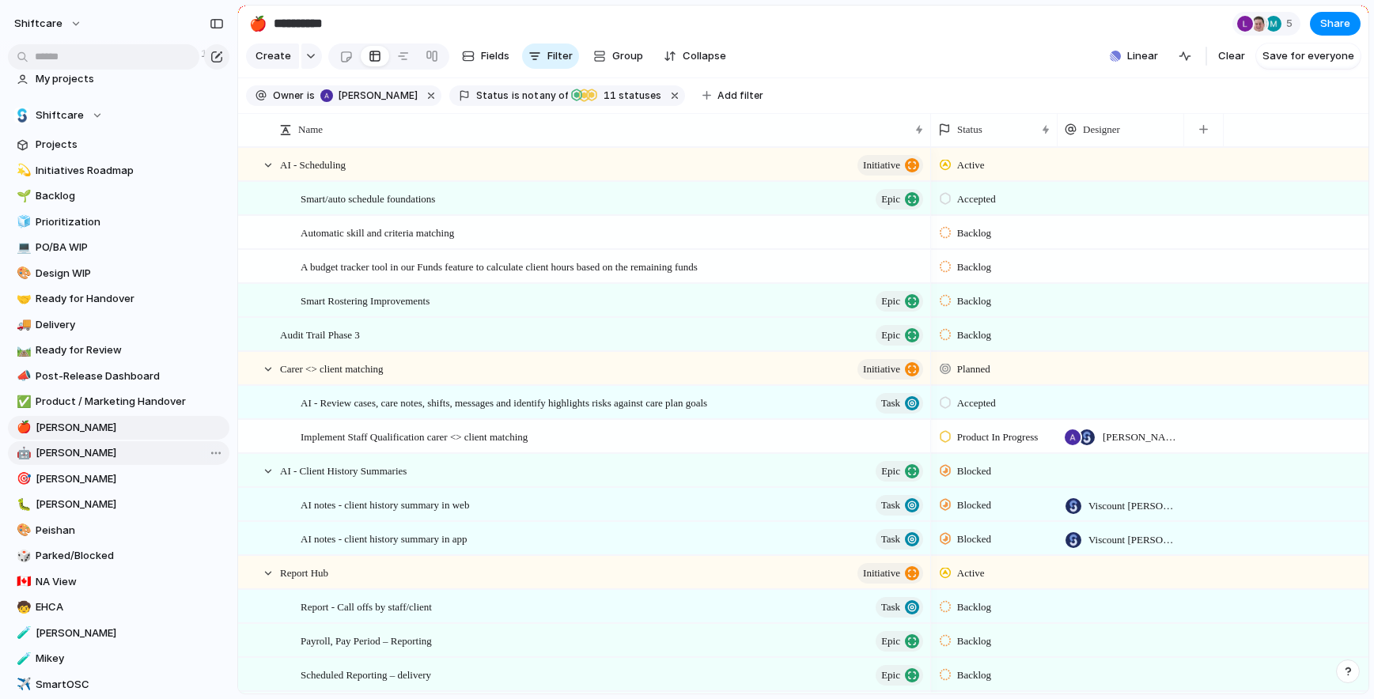
type input "*****"
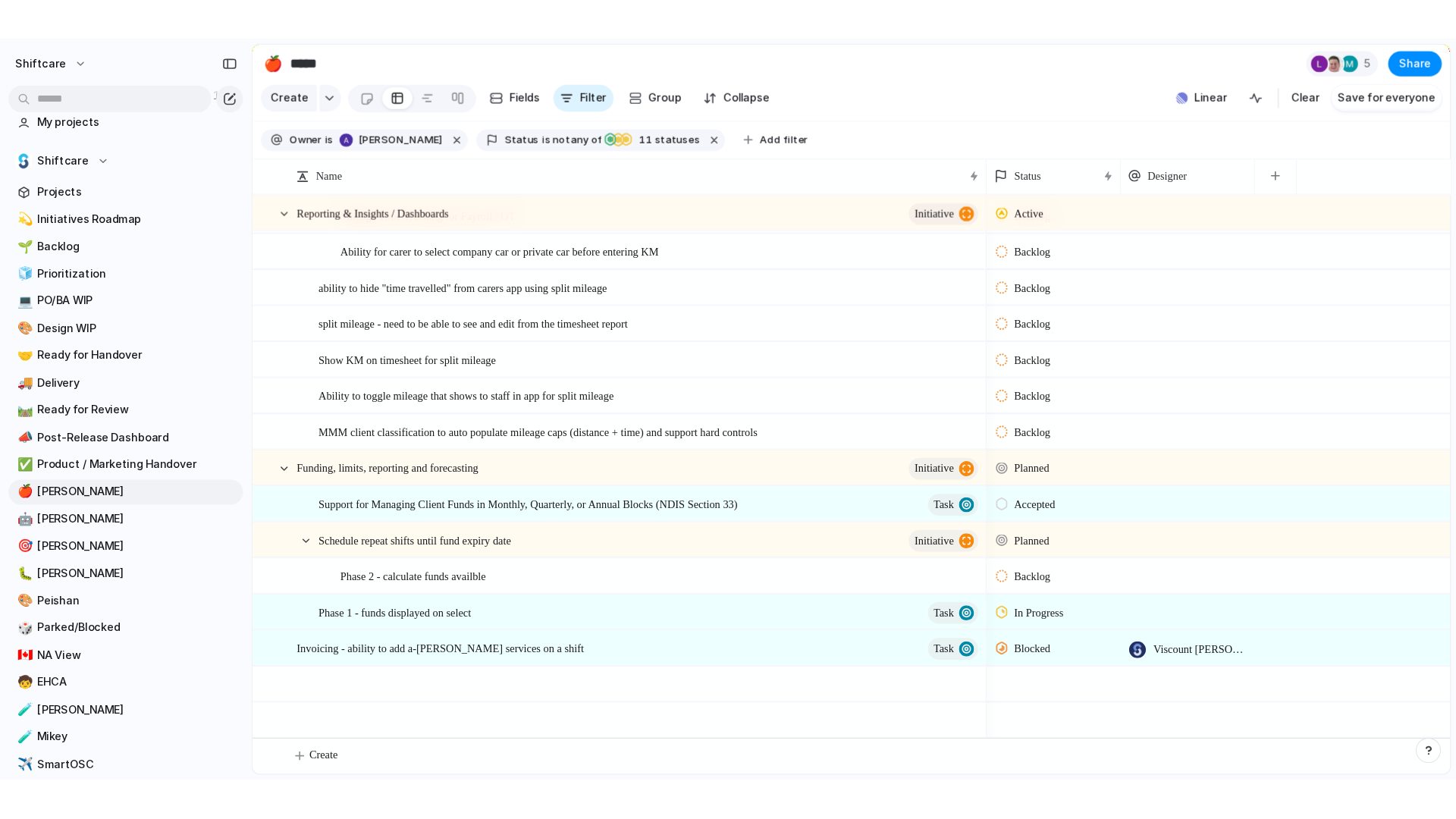
scroll to position [1673, 0]
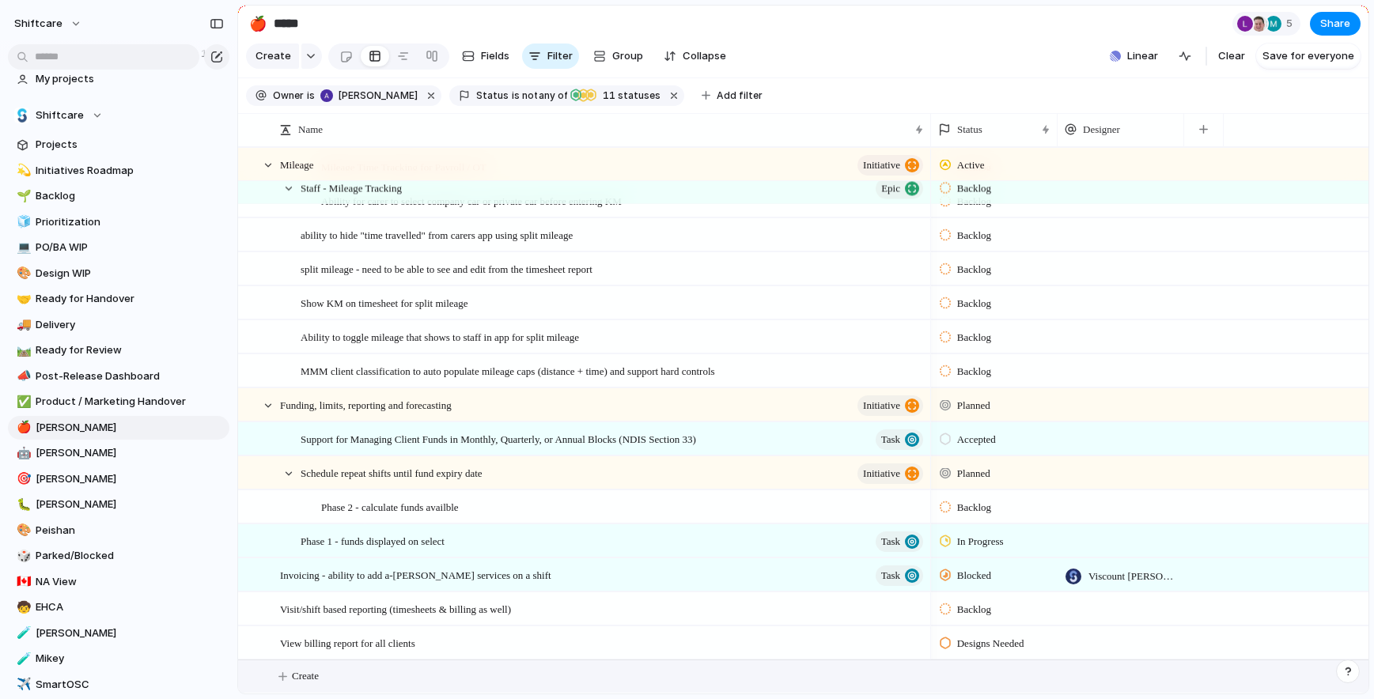
click at [312, 669] on span "Create" at bounding box center [305, 676] width 27 height 16
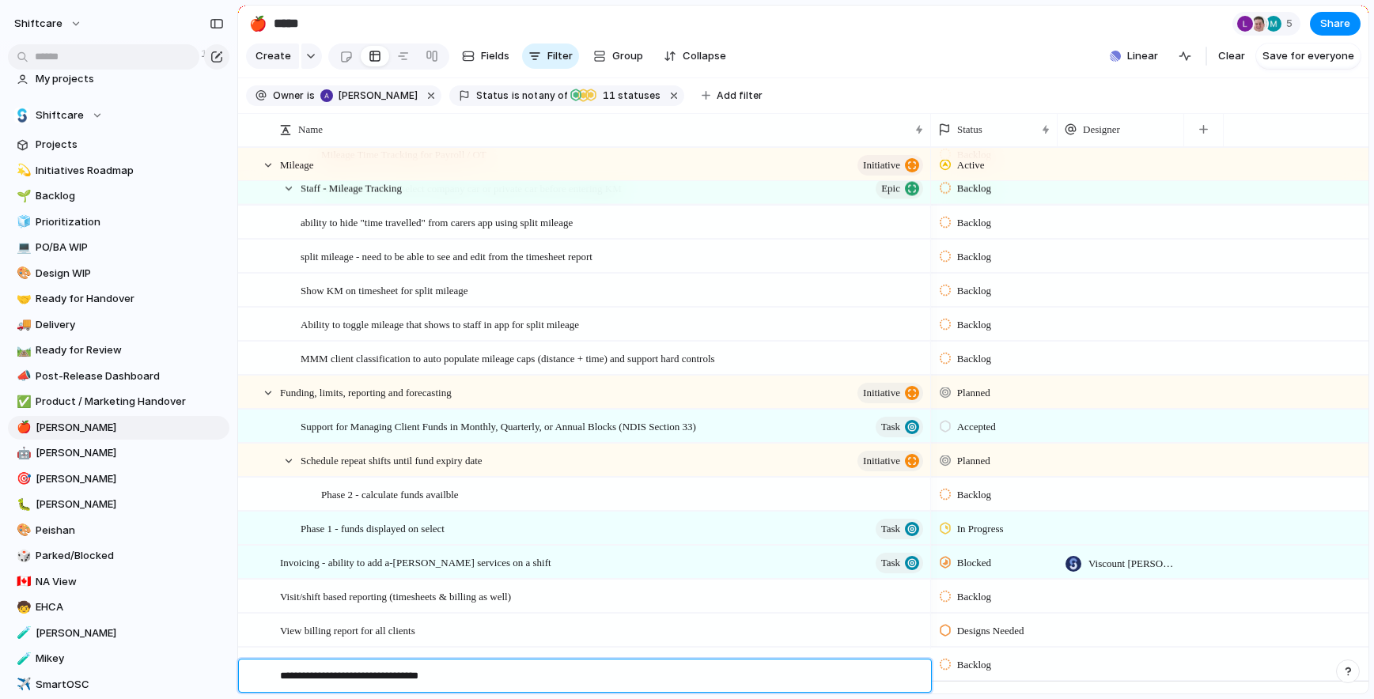
type textarea "**********"
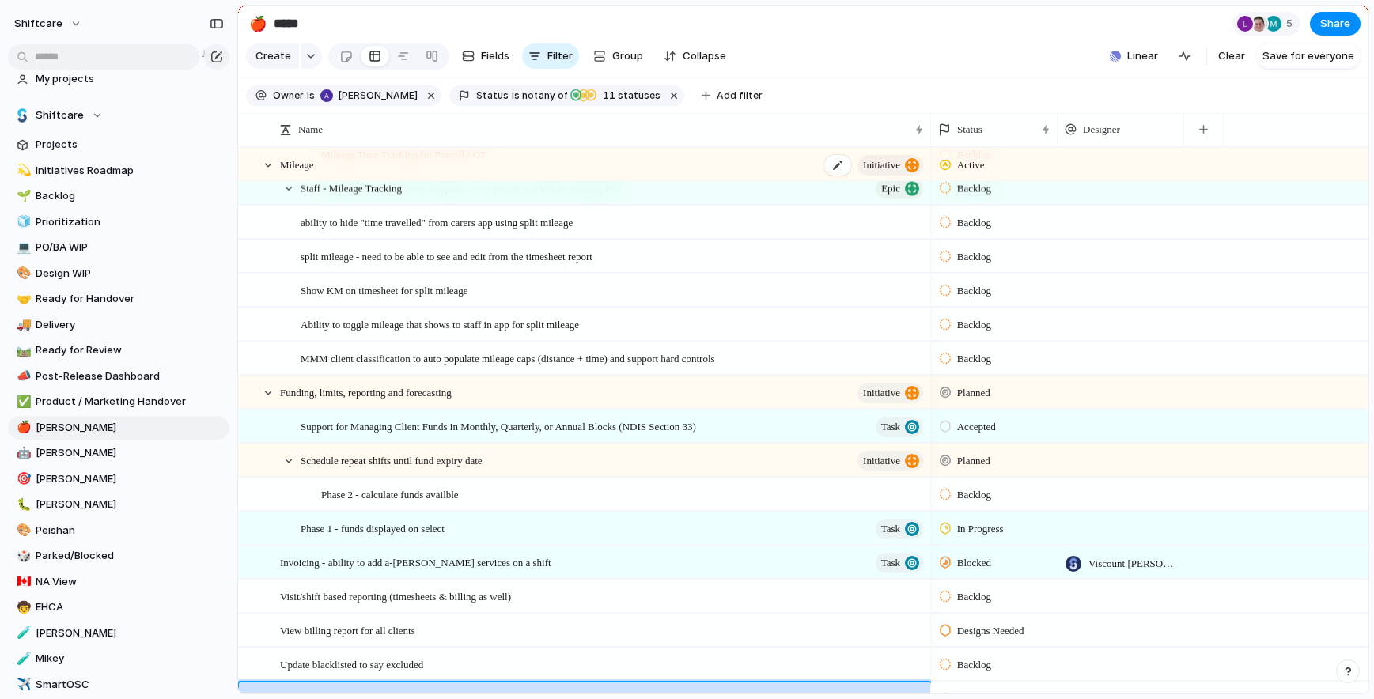
scroll to position [1779, 0]
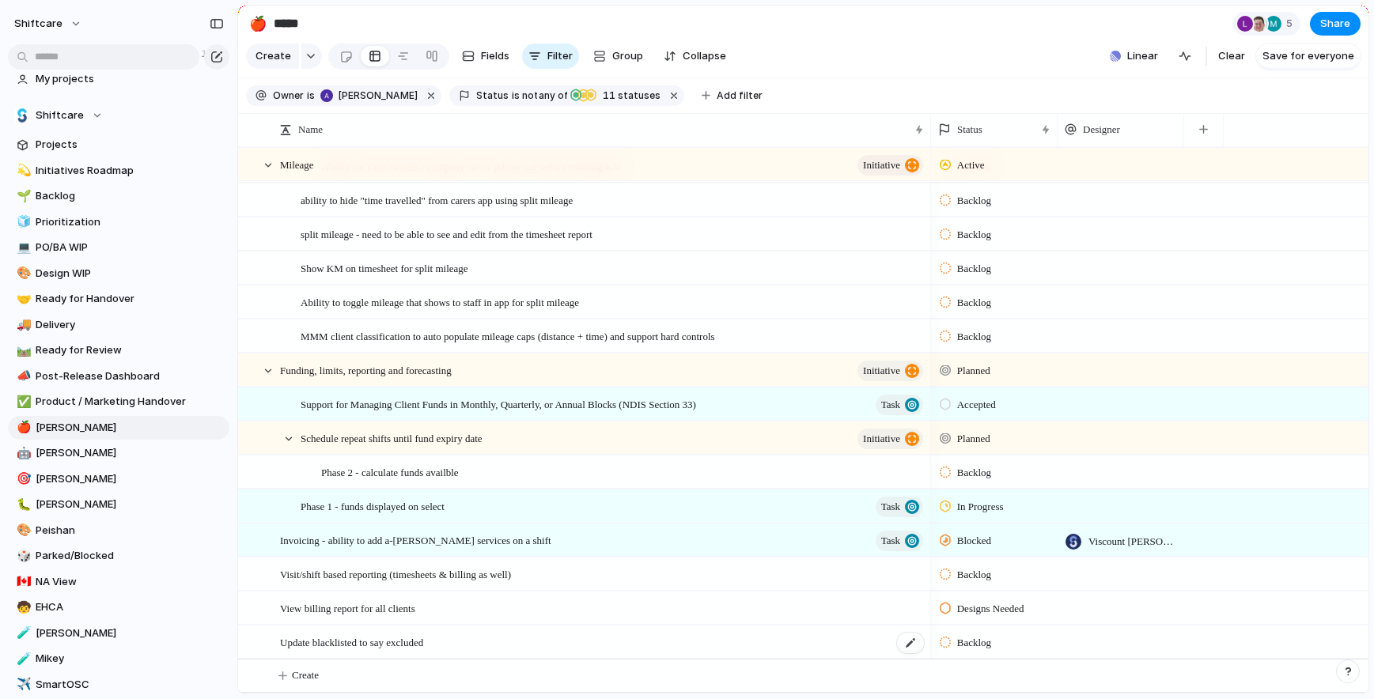
click at [423, 643] on span "Update blacklisted to say excluded" at bounding box center [351, 642] width 143 height 18
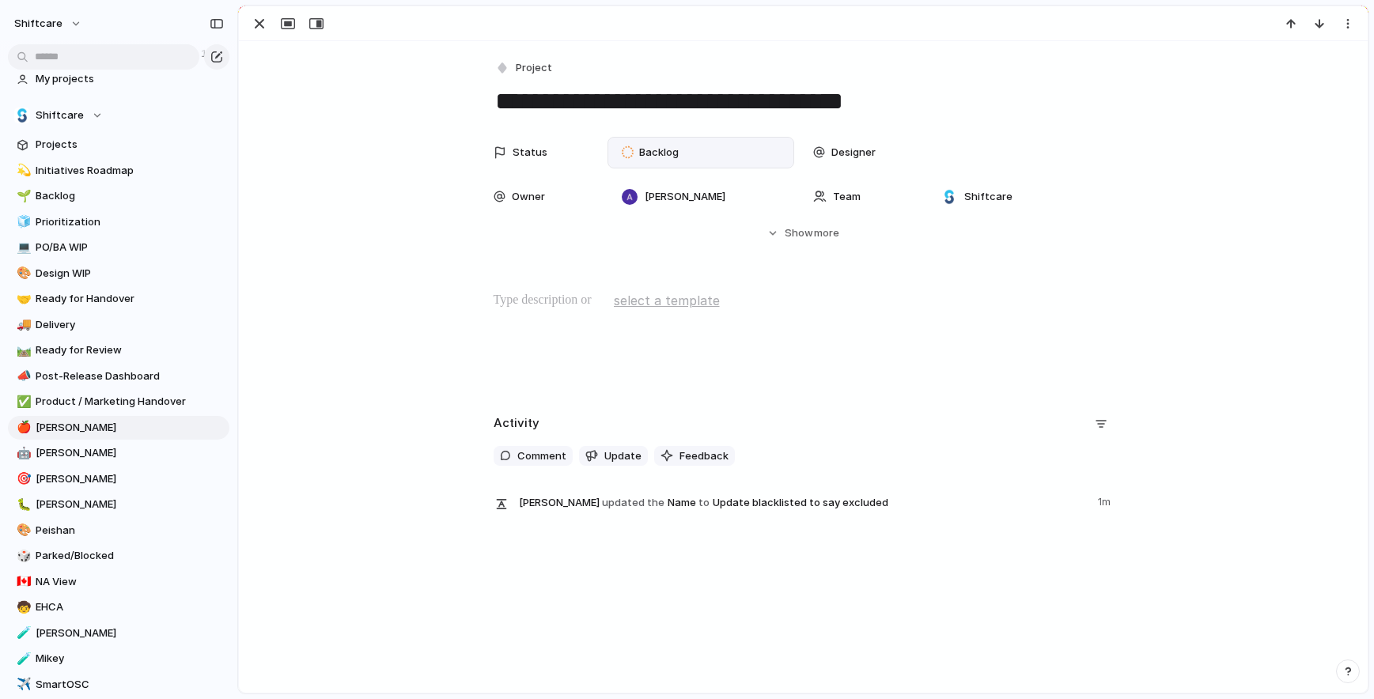
click at [652, 150] on span "Backlog" at bounding box center [659, 153] width 40 height 16
click at [649, 153] on span "Backlog" at bounding box center [659, 153] width 40 height 16
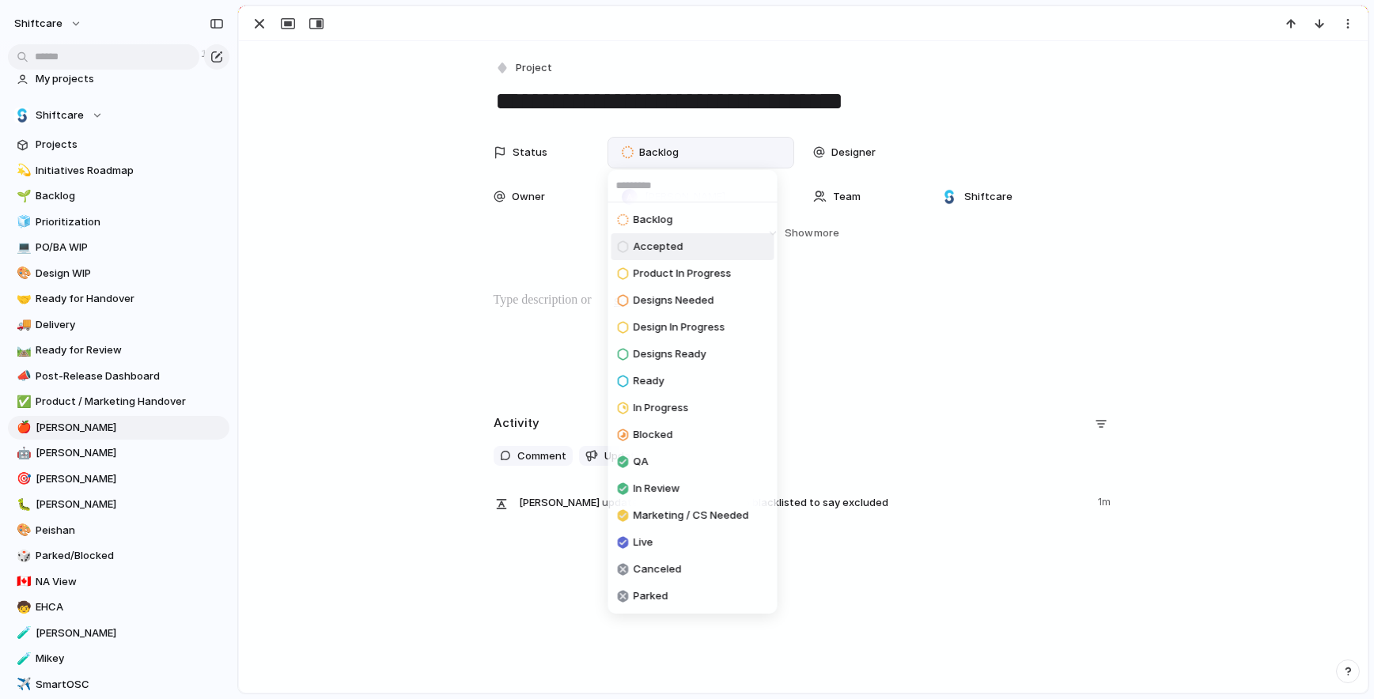
click at [663, 248] on span "Accepted" at bounding box center [658, 247] width 50 height 16
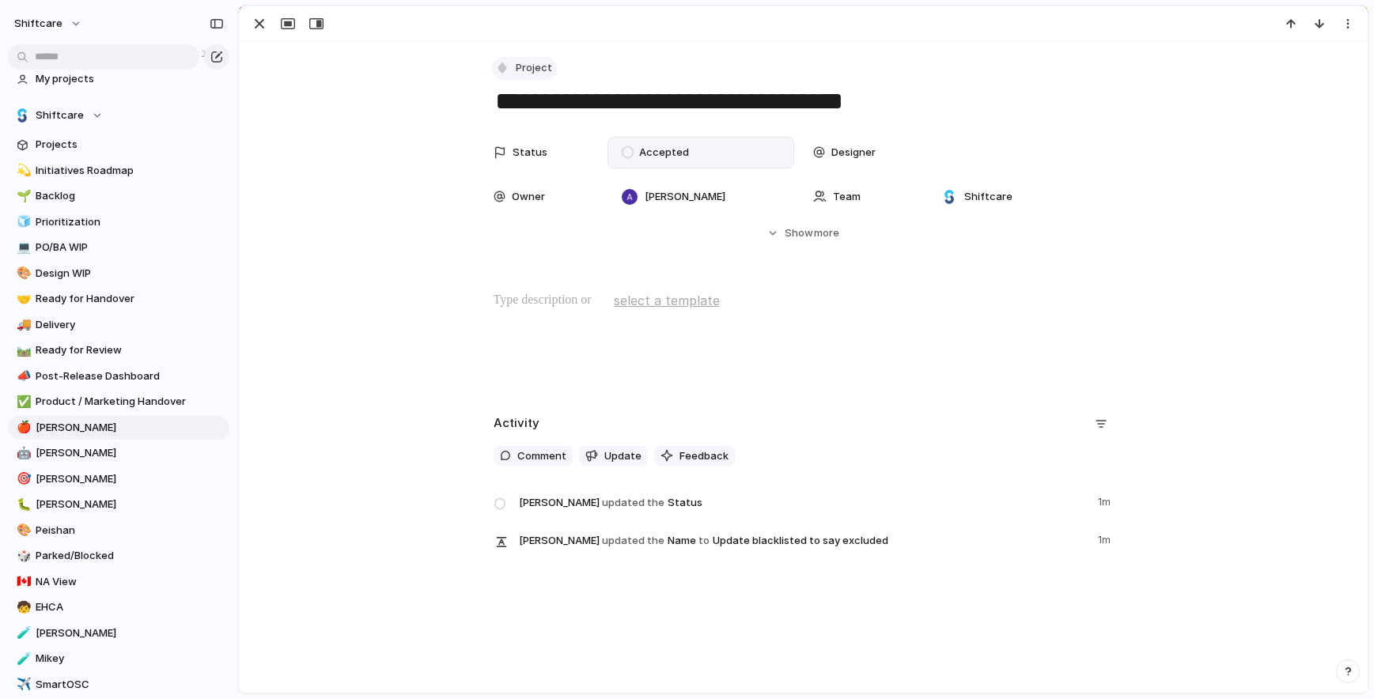
click at [532, 69] on span "Project" at bounding box center [534, 68] width 36 height 16
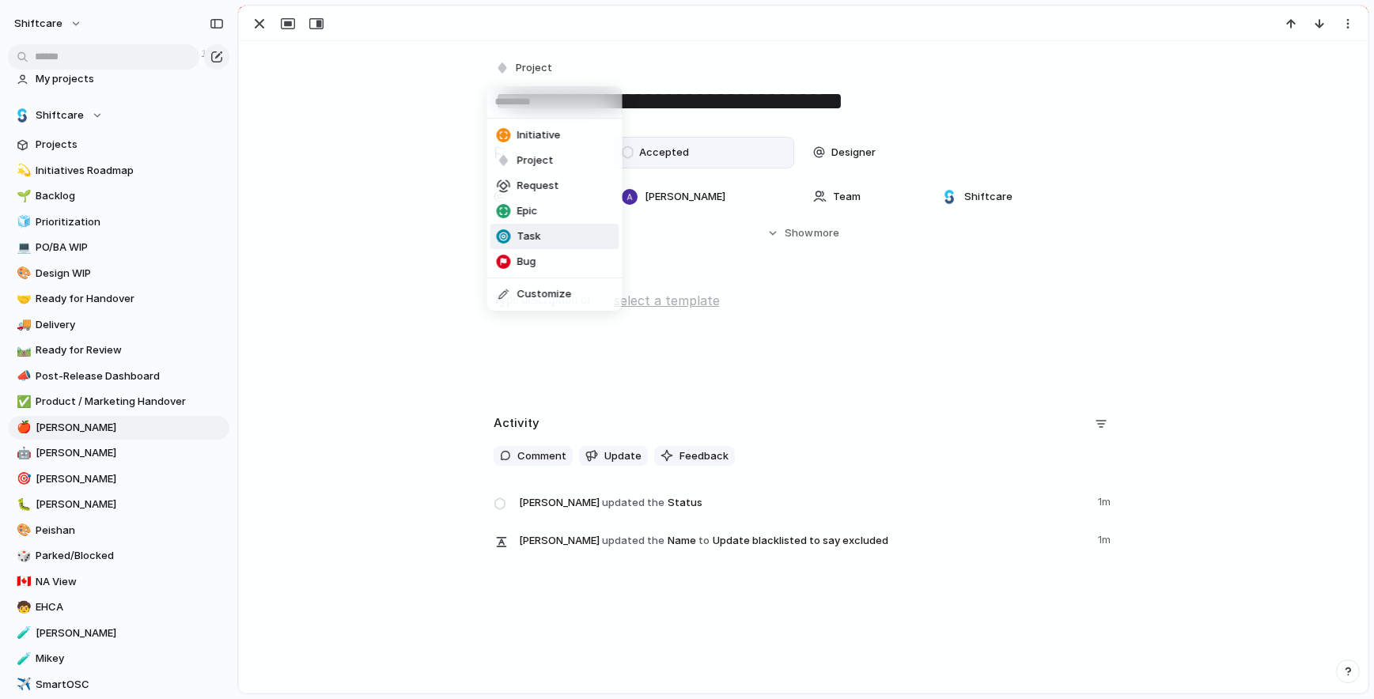
click at [543, 237] on li "Task" at bounding box center [554, 236] width 129 height 25
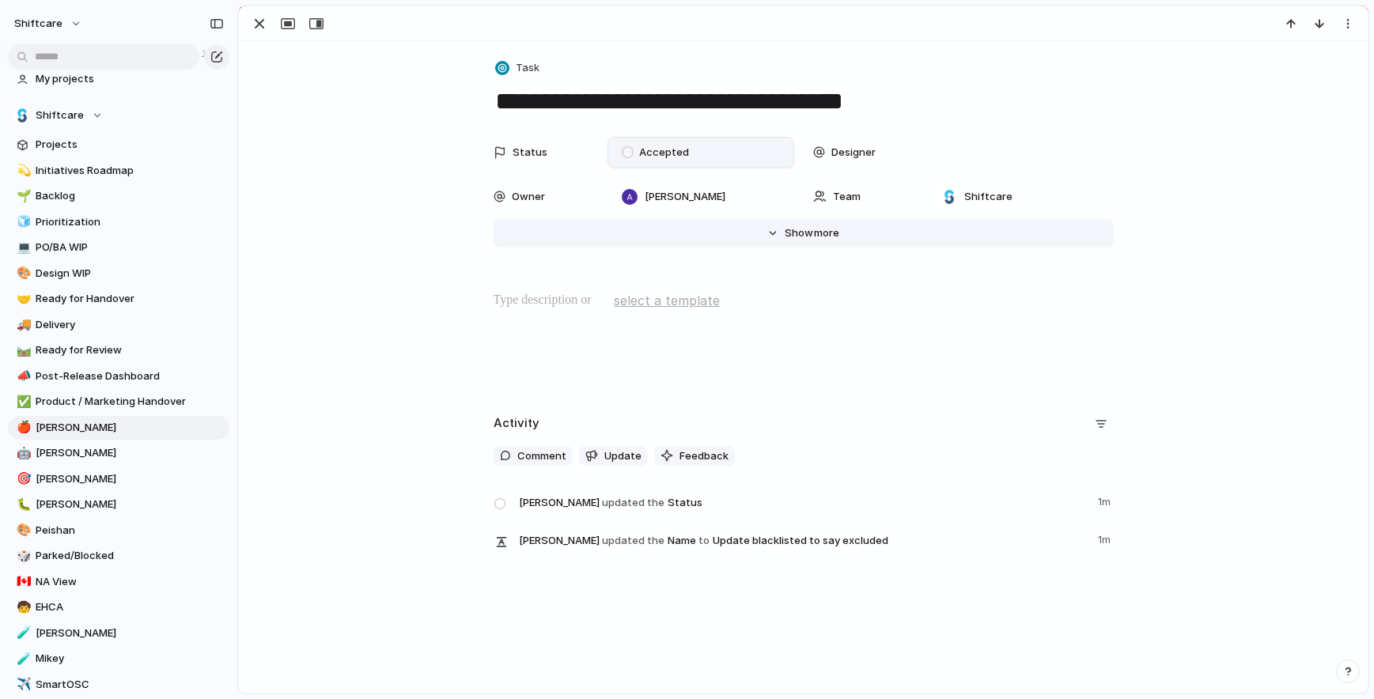
click at [790, 234] on span "Show" at bounding box center [798, 233] width 28 height 16
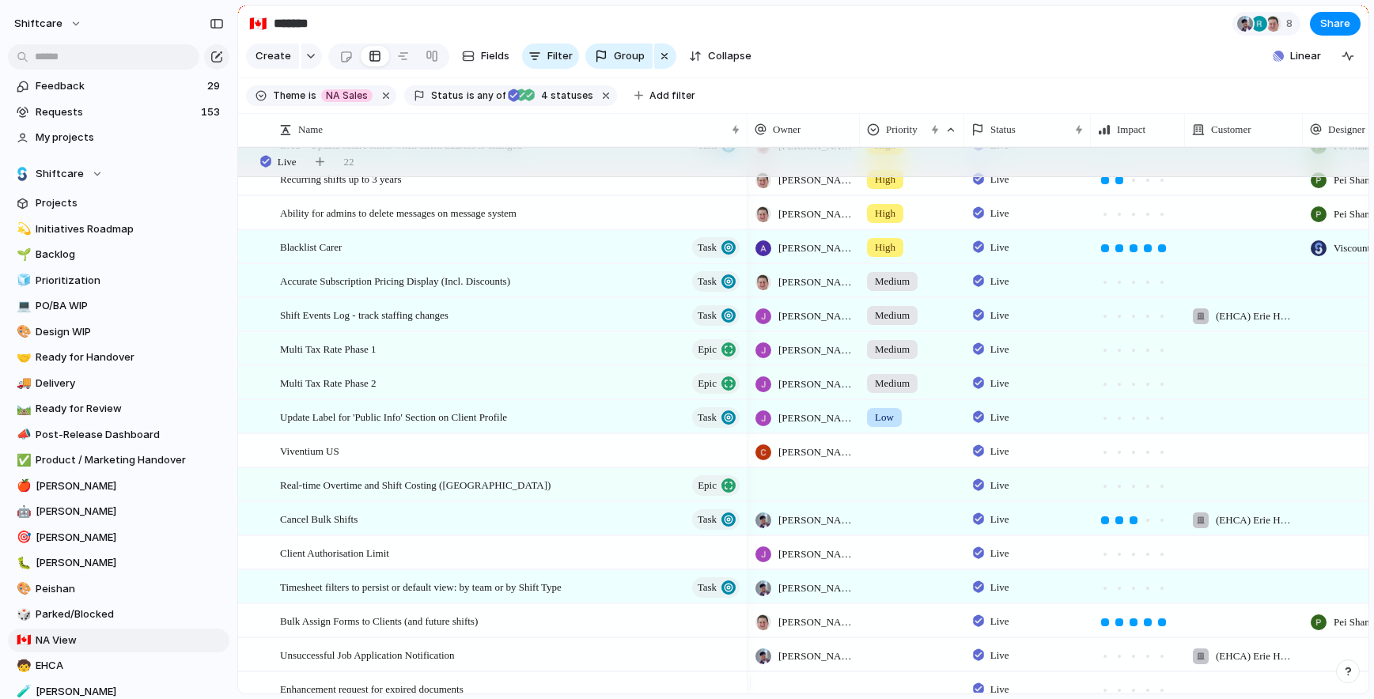
scroll to position [752, 0]
